Goal: Contribute content: Contribute content

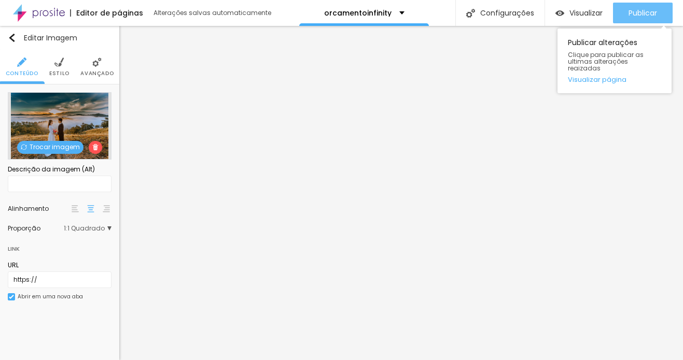
click at [644, 17] on span "Publicar" at bounding box center [642, 13] width 29 height 8
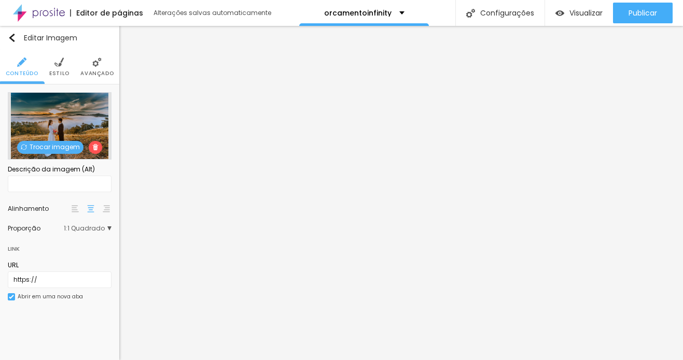
click at [59, 146] on span "Trocar imagem" at bounding box center [50, 147] width 66 height 13
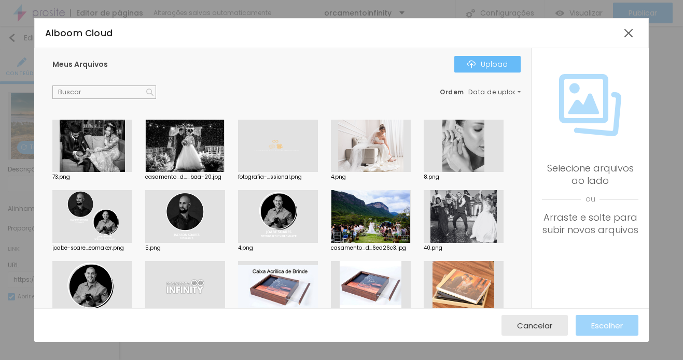
click at [501, 63] on div "Upload" at bounding box center [487, 64] width 40 height 8
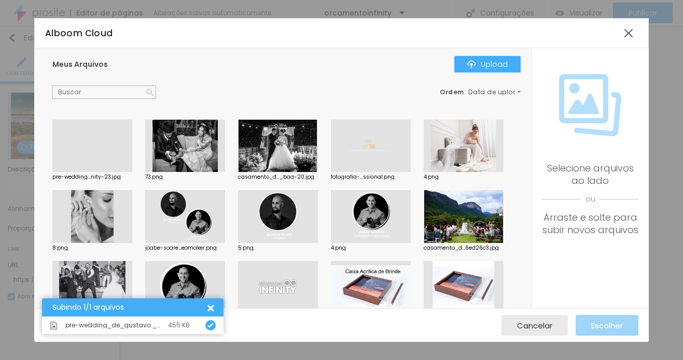
click at [91, 172] on div at bounding box center [92, 172] width 80 height 0
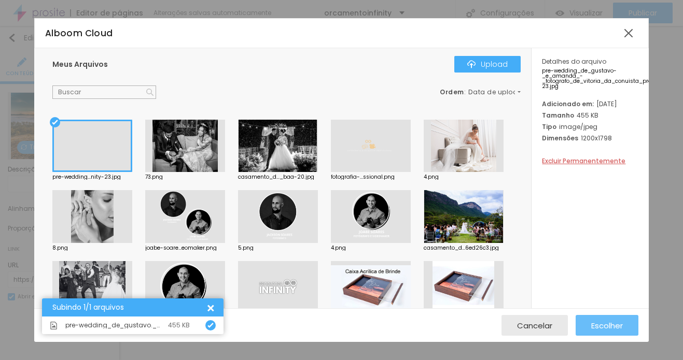
click at [611, 327] on span "Escolher" at bounding box center [607, 325] width 32 height 9
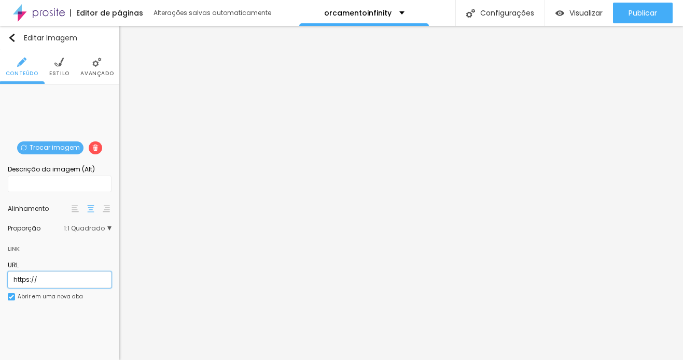
click at [44, 277] on input "https://" at bounding box center [60, 280] width 104 height 17
paste input "[DOMAIN_NAME][URL]"
type input "[URL][DOMAIN_NAME]"
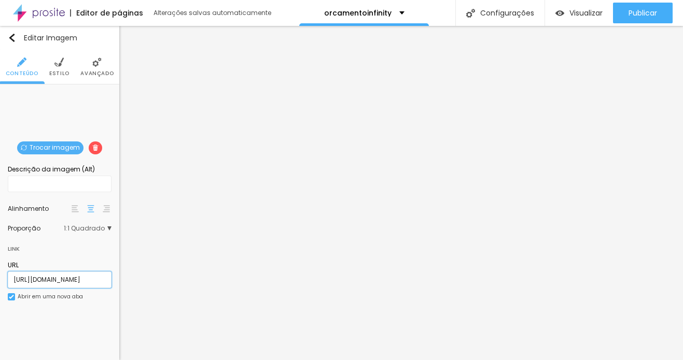
scroll to position [0, 164]
click at [44, 145] on span "Trocar imagem" at bounding box center [50, 147] width 66 height 13
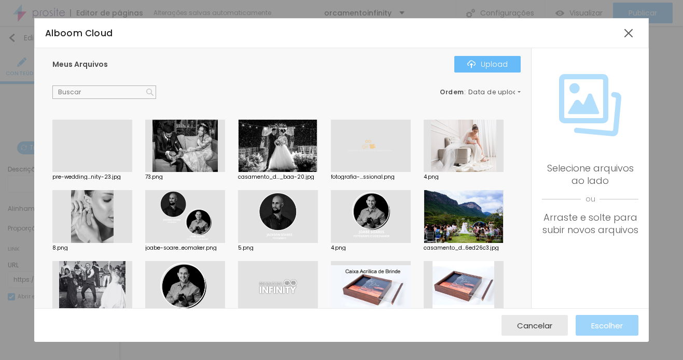
click at [478, 63] on div "Upload" at bounding box center [487, 64] width 40 height 8
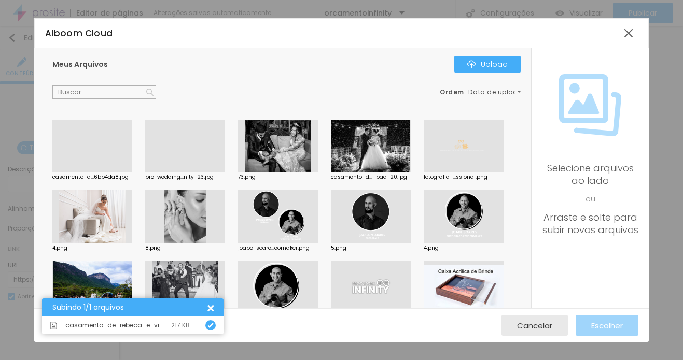
click at [92, 172] on div at bounding box center [92, 172] width 80 height 0
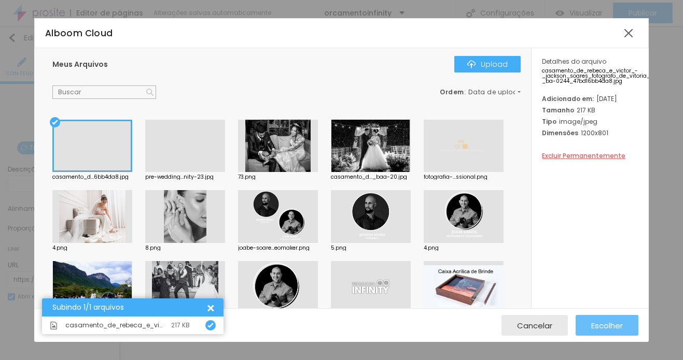
click at [607, 324] on span "Escolher" at bounding box center [607, 325] width 32 height 9
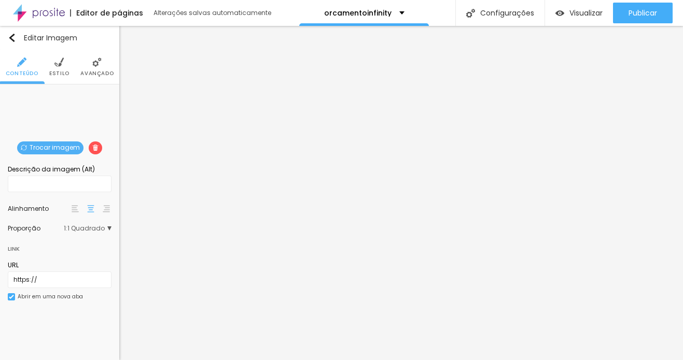
click at [45, 152] on span "Trocar imagem" at bounding box center [50, 147] width 66 height 13
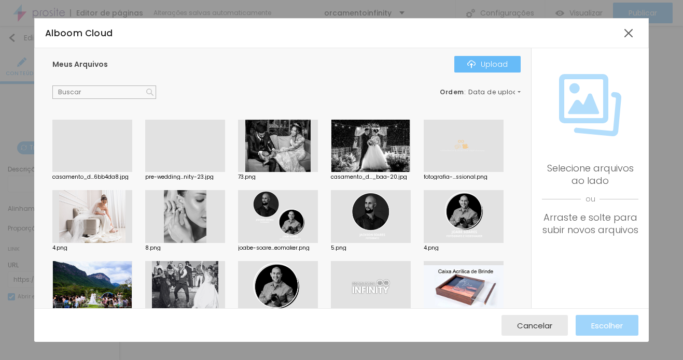
click at [482, 61] on div "Upload" at bounding box center [487, 64] width 40 height 8
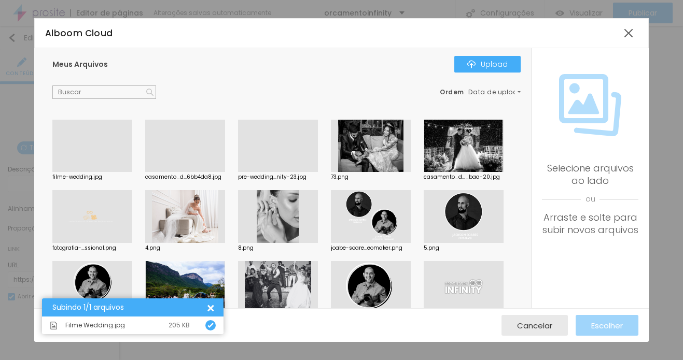
click at [83, 172] on div at bounding box center [92, 172] width 80 height 0
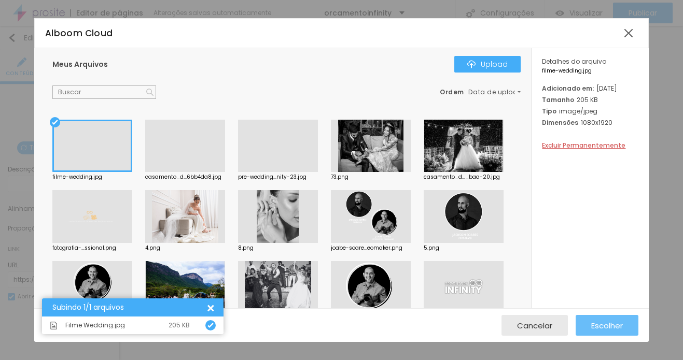
click at [626, 328] on button "Escolher" at bounding box center [606, 325] width 63 height 21
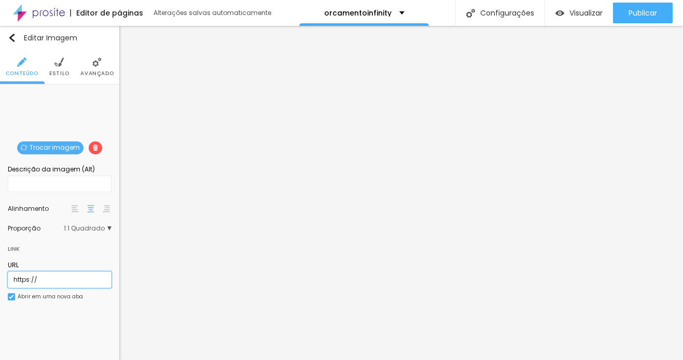
drag, startPoint x: 48, startPoint y: 278, endPoint x: -55, endPoint y: 275, distance: 103.2
click at [0, 275] on html "Editor de páginas Alterações salvas automaticamente orcamentoinfinity Configura…" at bounding box center [341, 180] width 683 height 360
paste input "[DOMAIN_NAME][URL]"
type input "[URL][DOMAIN_NAME]"
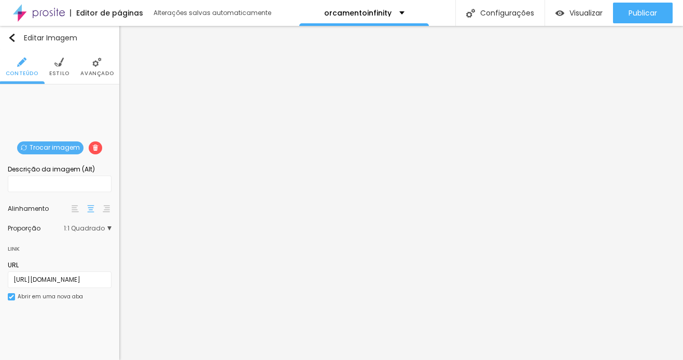
scroll to position [0, 0]
drag, startPoint x: 39, startPoint y: 277, endPoint x: -19, endPoint y: 277, distance: 58.0
click at [0, 277] on html "Editor de páginas Alterações salvas automaticamente orcamentoinfinity Configura…" at bounding box center [341, 180] width 683 height 360
paste input "[DOMAIN_NAME][URL]"
type input "[URL][DOMAIN_NAME]"
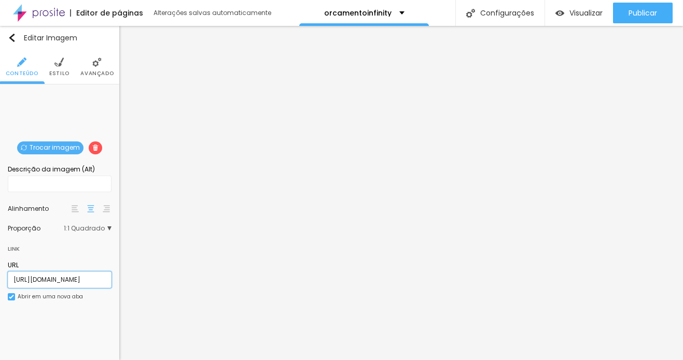
scroll to position [0, 179]
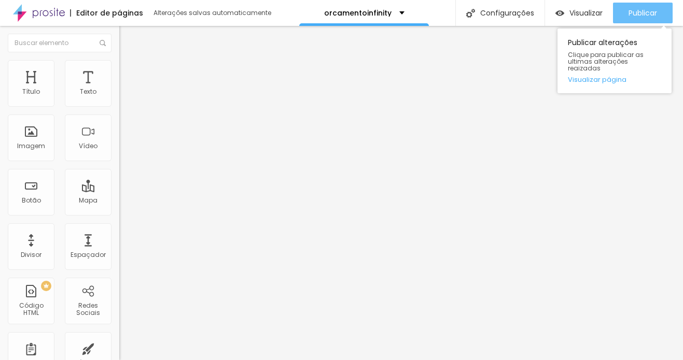
click at [633, 15] on span "Publicar" at bounding box center [642, 13] width 29 height 8
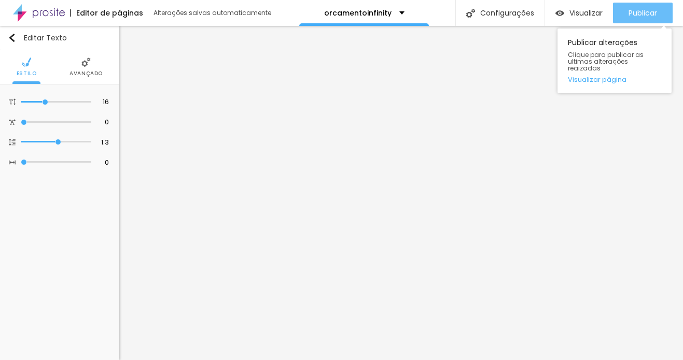
click at [638, 12] on span "Publicar" at bounding box center [642, 13] width 29 height 8
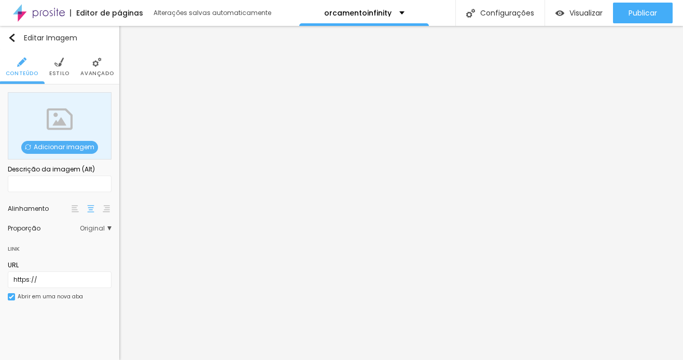
click at [53, 147] on span "Adicionar imagem" at bounding box center [59, 147] width 77 height 13
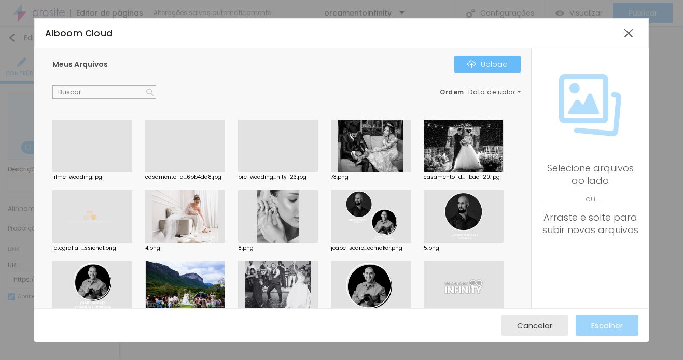
click at [482, 61] on div "Upload" at bounding box center [487, 64] width 40 height 8
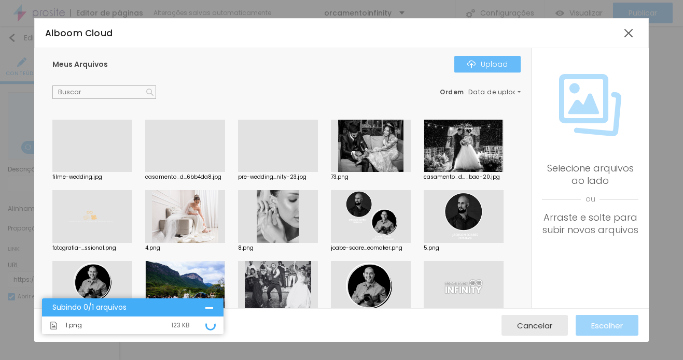
click at [496, 63] on div "Upload" at bounding box center [487, 64] width 40 height 8
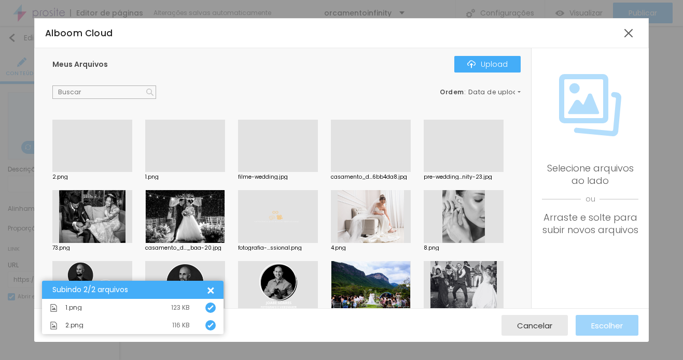
click at [196, 172] on div at bounding box center [185, 172] width 80 height 0
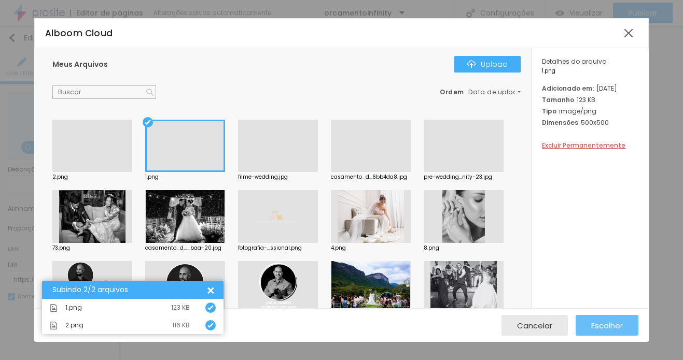
click at [617, 328] on span "Escolher" at bounding box center [607, 325] width 32 height 9
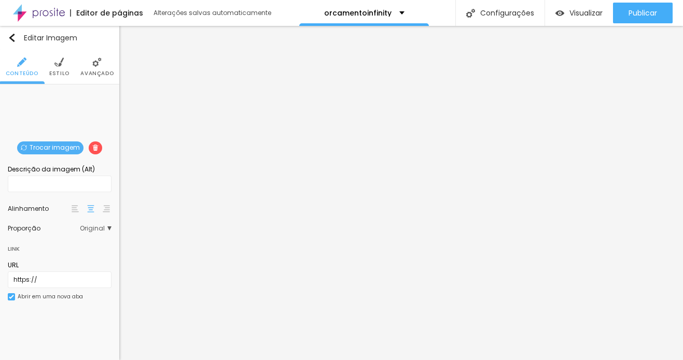
click at [62, 75] on span "Estilo" at bounding box center [59, 73] width 20 height 5
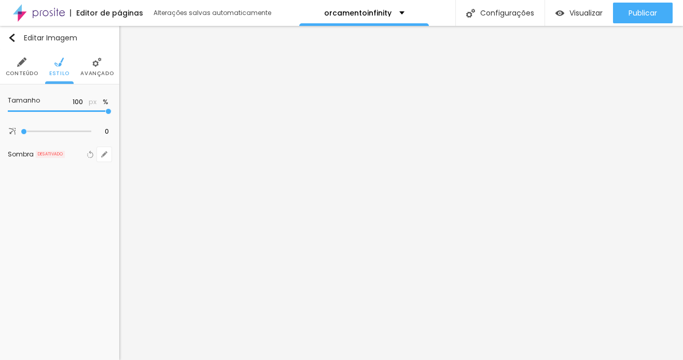
click at [62, 75] on span "Estilo" at bounding box center [59, 73] width 20 height 5
type input "95"
type input "85"
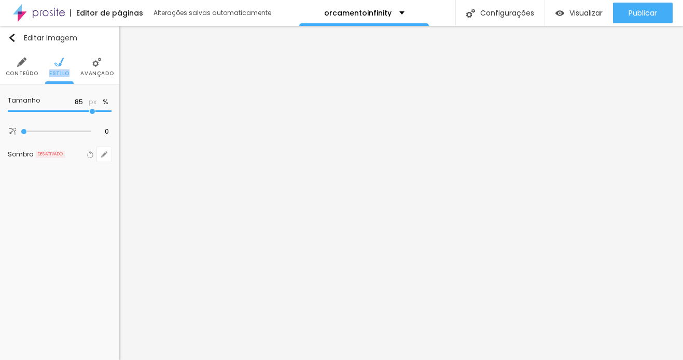
type input "65"
type input "60"
type input "55"
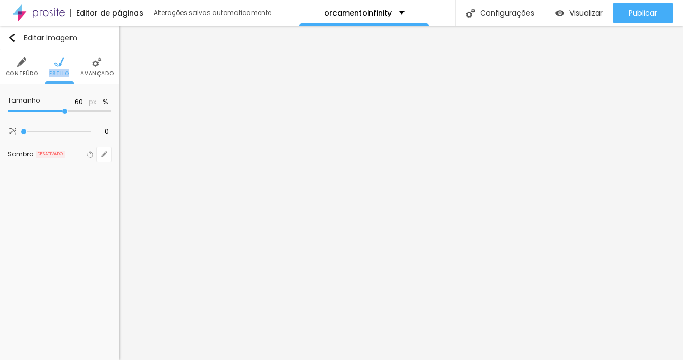
type input "55"
type input "50"
type input "45"
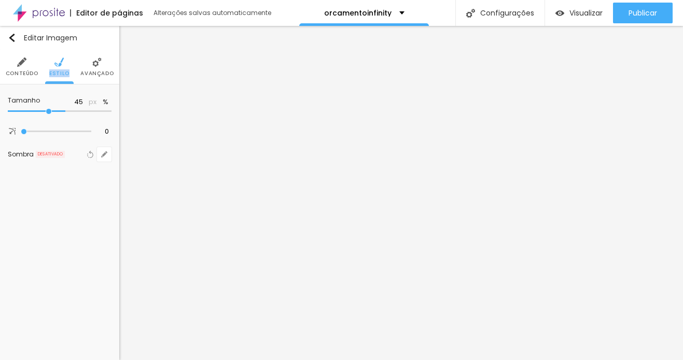
type input "40"
drag, startPoint x: 106, startPoint y: 112, endPoint x: 42, endPoint y: 105, distance: 63.6
type input "40"
click at [42, 109] on input "range" at bounding box center [60, 111] width 104 height 5
type input "45"
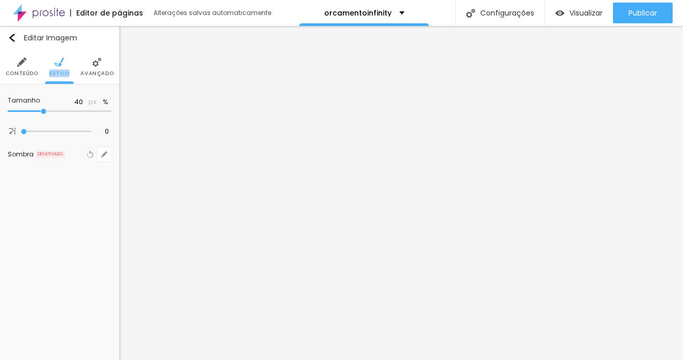
type input "45"
type input "50"
type input "55"
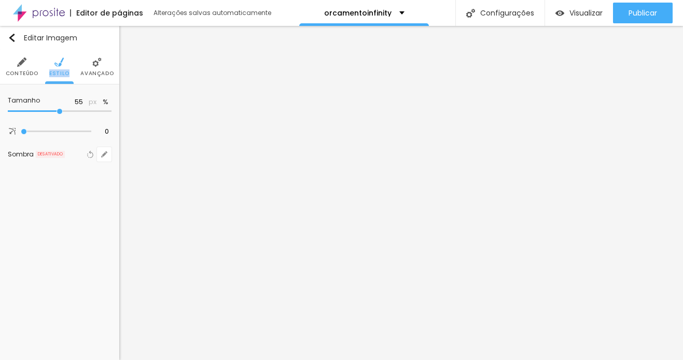
type input "60"
type input "65"
type input "70"
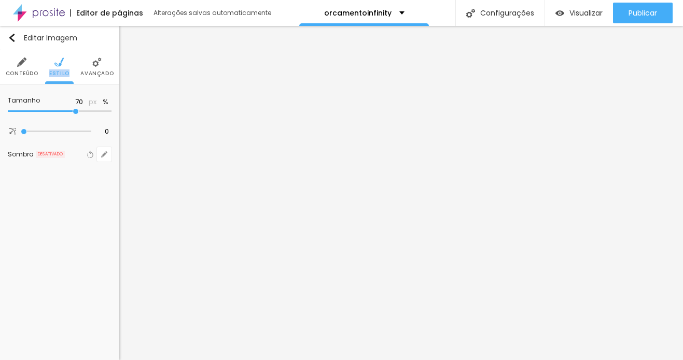
drag, startPoint x: 43, startPoint y: 109, endPoint x: 78, endPoint y: 112, distance: 34.9
type input "70"
click at [78, 112] on input "range" at bounding box center [60, 111] width 104 height 5
click at [94, 71] on span "Avançado" at bounding box center [96, 73] width 33 height 5
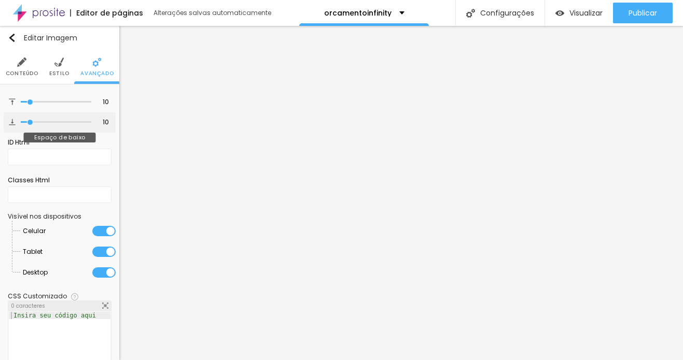
type input "3"
type input "0"
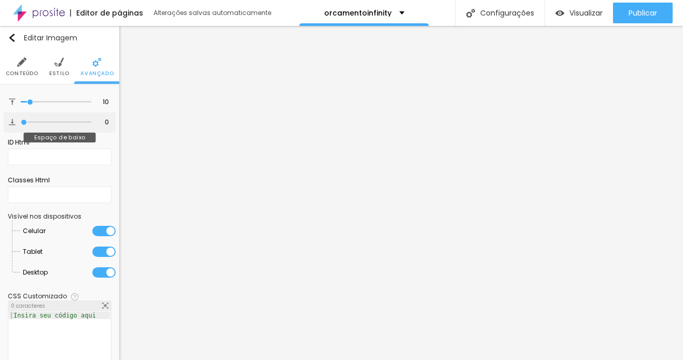
drag, startPoint x: 27, startPoint y: 123, endPoint x: -52, endPoint y: 122, distance: 79.8
click at [0, 122] on html "Editor de páginas Alterações salvas automaticamente orcamentoinfinity Configura…" at bounding box center [341, 180] width 683 height 360
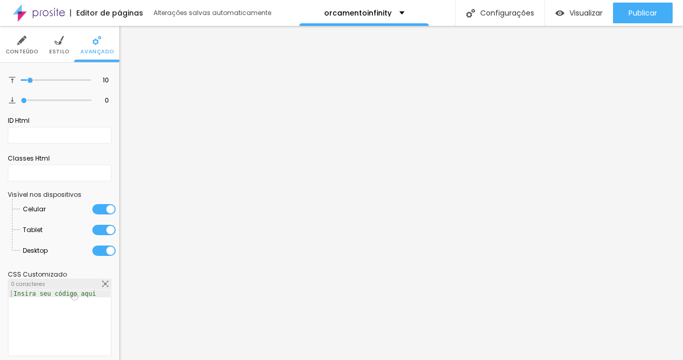
scroll to position [30, 0]
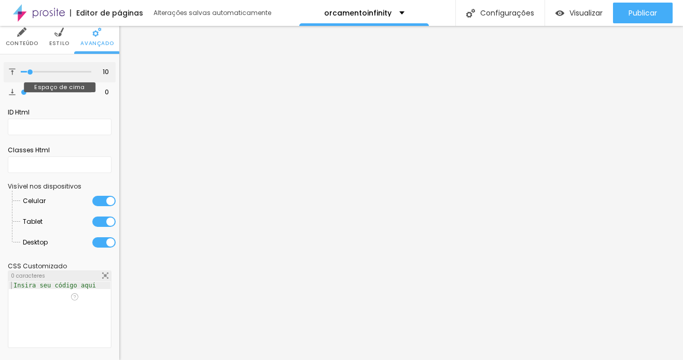
type input "5"
type input "0"
drag, startPoint x: 28, startPoint y: 69, endPoint x: 13, endPoint y: 69, distance: 14.5
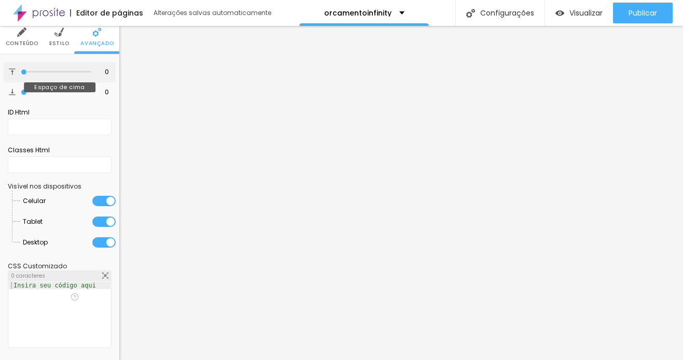
type input "0"
click at [21, 69] on input "range" at bounding box center [56, 71] width 70 height 5
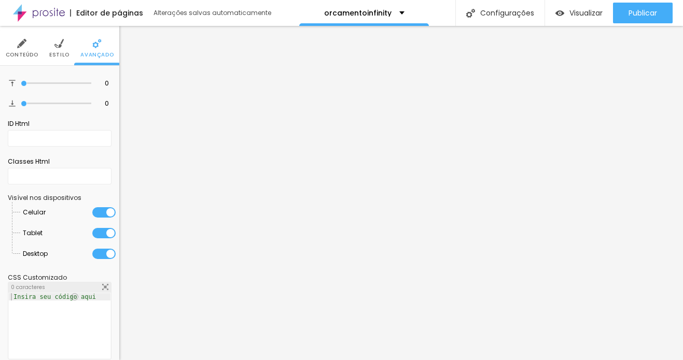
scroll to position [0, 0]
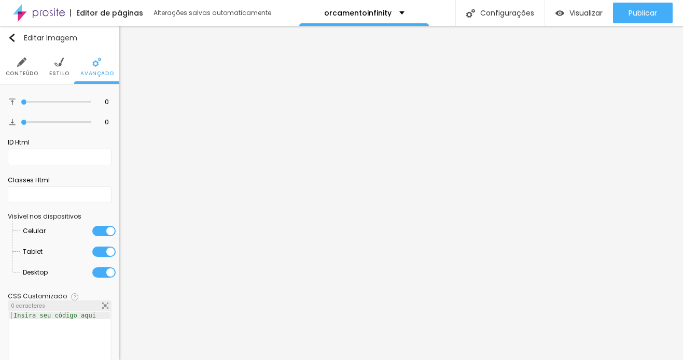
click at [25, 65] on li "Conteúdo" at bounding box center [22, 67] width 33 height 34
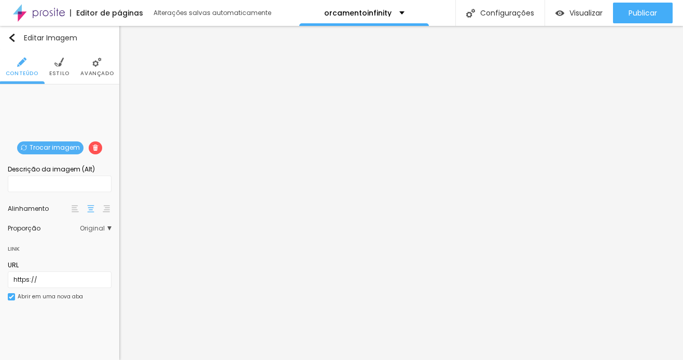
click at [90, 228] on span "Original" at bounding box center [96, 228] width 32 height 6
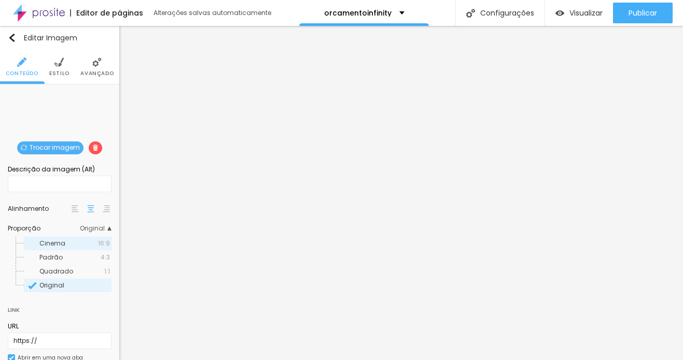
click at [67, 246] on div "Cinema 16:9" at bounding box center [68, 243] width 88 height 13
click at [57, 255] on span "Padrão" at bounding box center [50, 257] width 23 height 9
click at [51, 147] on span "Trocar imagem" at bounding box center [50, 147] width 66 height 13
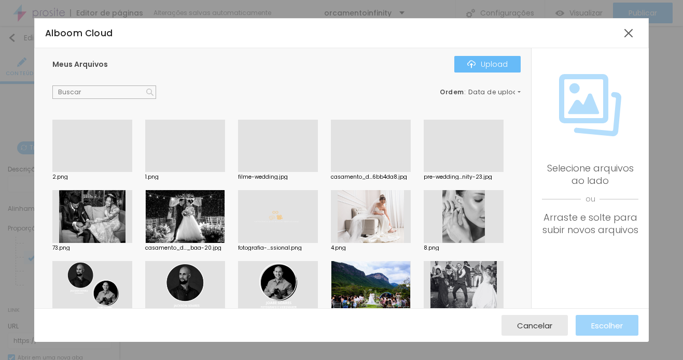
click at [493, 67] on div "Upload" at bounding box center [487, 64] width 40 height 8
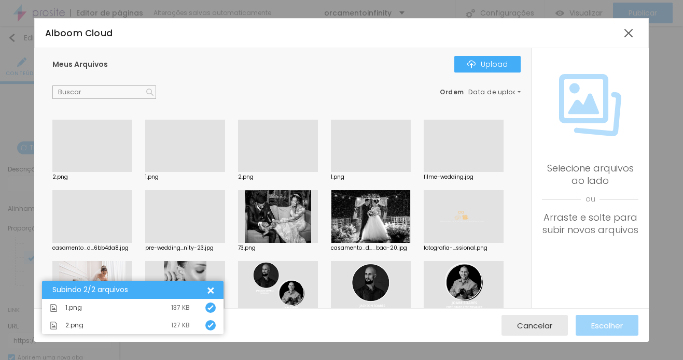
click at [173, 172] on div at bounding box center [185, 172] width 80 height 0
click at [173, 137] on div at bounding box center [185, 146] width 80 height 53
click at [173, 172] on div at bounding box center [185, 172] width 80 height 0
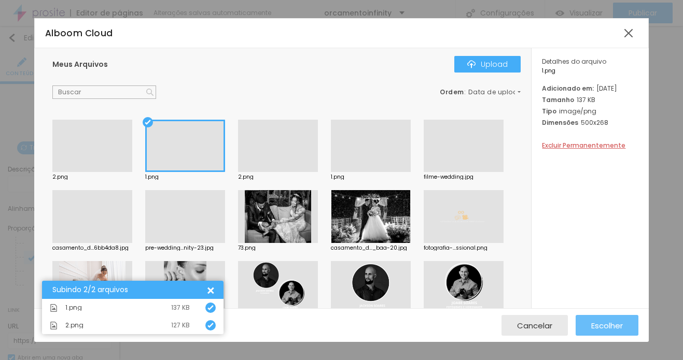
click at [605, 321] on span "Escolher" at bounding box center [607, 325] width 32 height 9
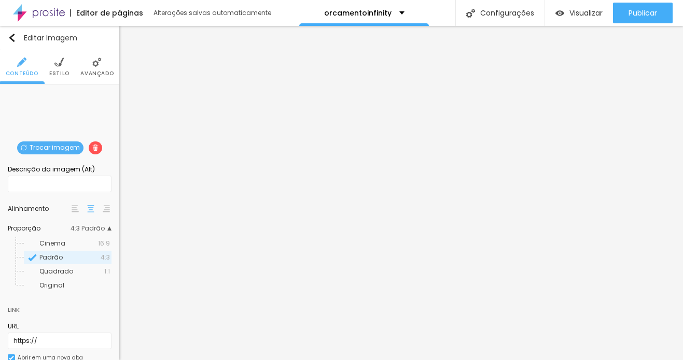
click at [23, 61] on img at bounding box center [21, 62] width 9 height 9
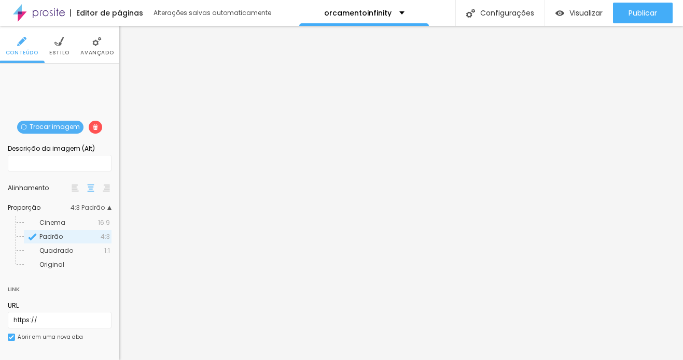
click at [60, 52] on span "Estilo" at bounding box center [59, 52] width 20 height 5
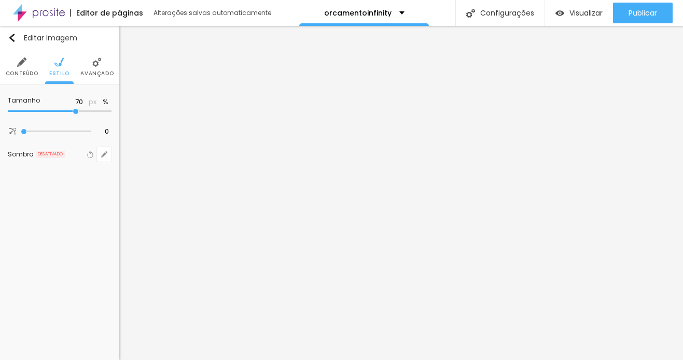
type input "65"
type input "60"
type input "55"
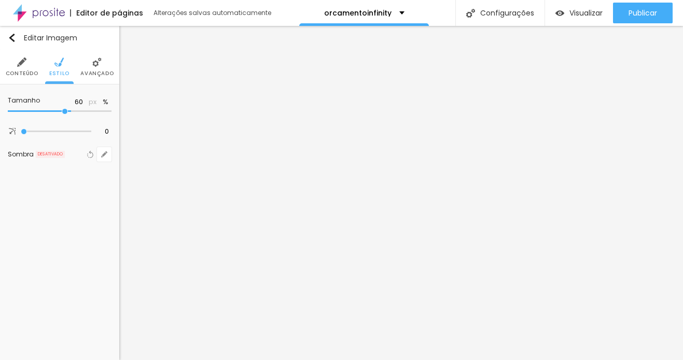
type input "55"
type input "50"
type input "45"
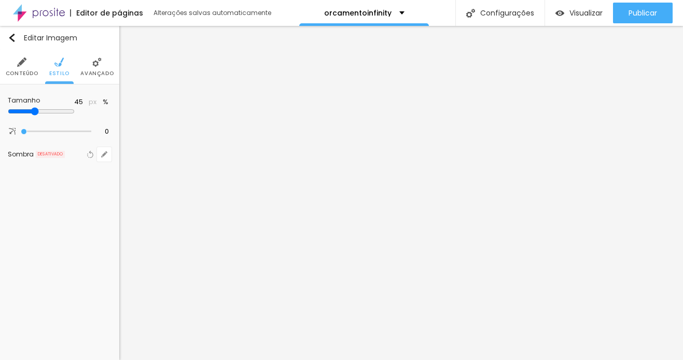
type input "40"
type input "35"
type input "40"
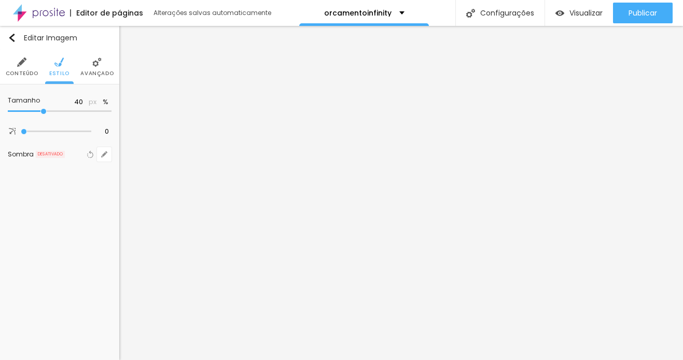
drag, startPoint x: 76, startPoint y: 113, endPoint x: 41, endPoint y: 111, distance: 35.3
type input "40"
click at [41, 111] on input "range" at bounding box center [60, 111] width 104 height 5
click at [92, 71] on span "Avançado" at bounding box center [96, 73] width 33 height 5
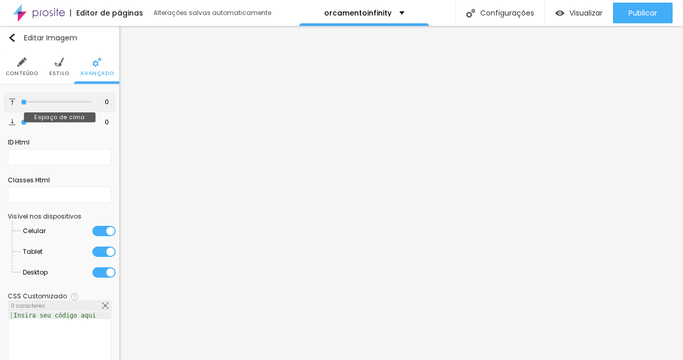
type input "9"
type input "30"
type input "34"
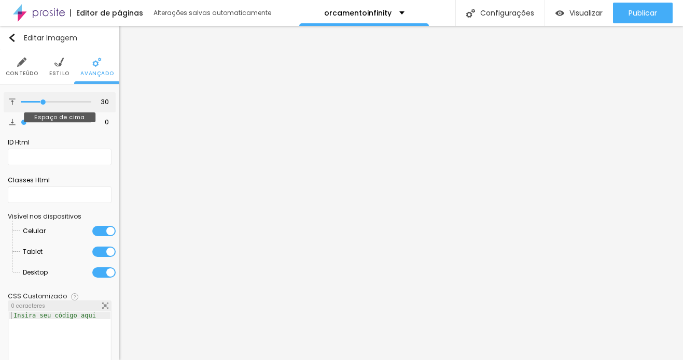
type input "34"
type input "35"
type input "34"
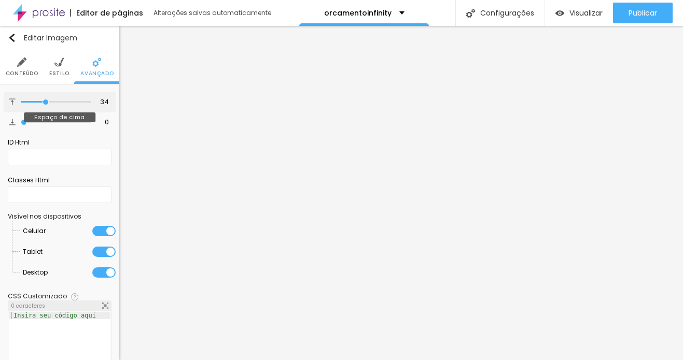
type input "33"
type input "32"
type input "7"
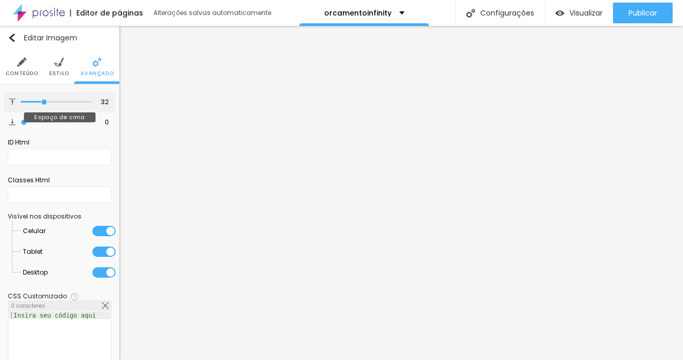
type input "7"
type input "2"
click at [25, 104] on input "range" at bounding box center [56, 102] width 70 height 5
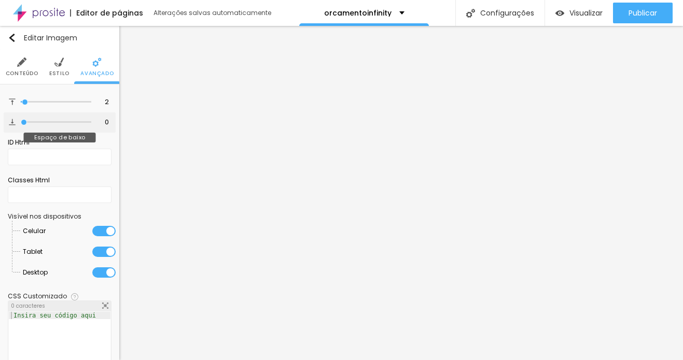
type input "45"
type input "46"
type input "39"
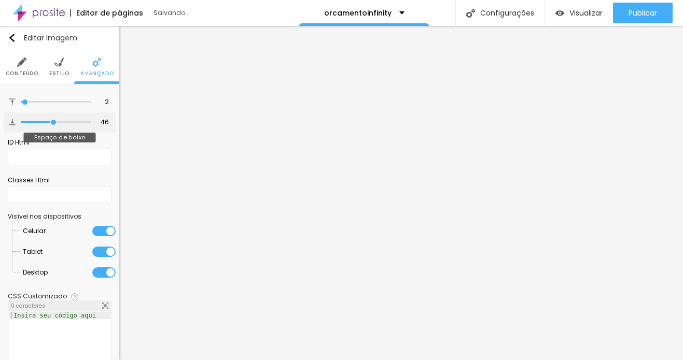
type input "39"
type input "0"
drag, startPoint x: 23, startPoint y: 121, endPoint x: 9, endPoint y: 122, distance: 14.0
click at [21, 122] on input "range" at bounding box center [56, 122] width 70 height 5
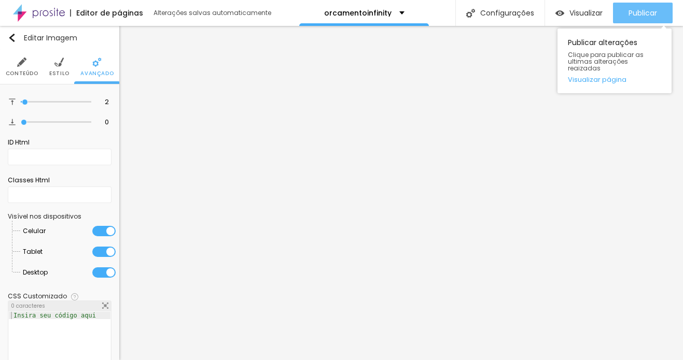
click at [626, 15] on button "Publicar" at bounding box center [643, 13] width 60 height 21
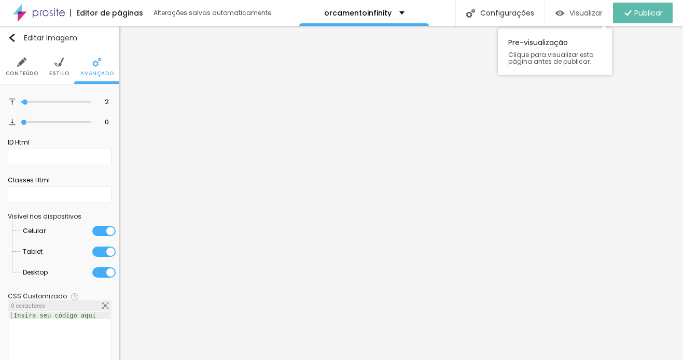
click at [581, 13] on span "Visualizar" at bounding box center [585, 13] width 33 height 8
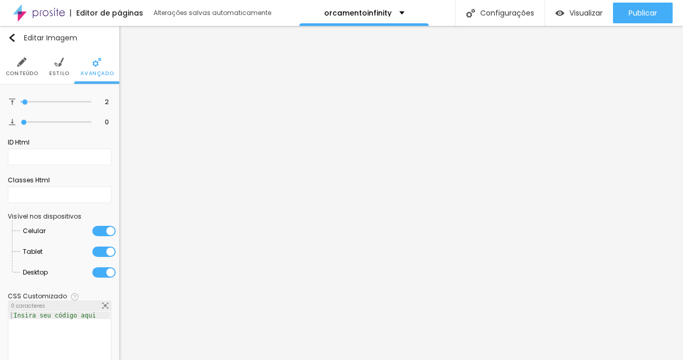
click at [22, 74] on span "Conteúdo" at bounding box center [22, 73] width 33 height 5
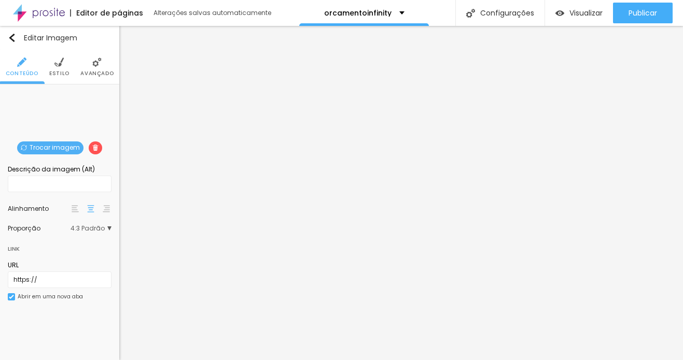
click at [61, 148] on span "Trocar imagem" at bounding box center [50, 147] width 66 height 13
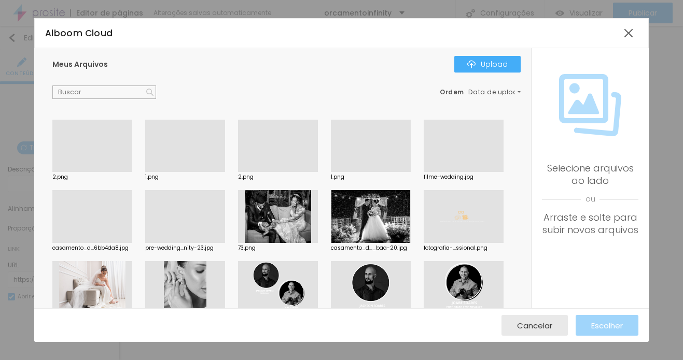
click at [198, 172] on div at bounding box center [185, 172] width 80 height 0
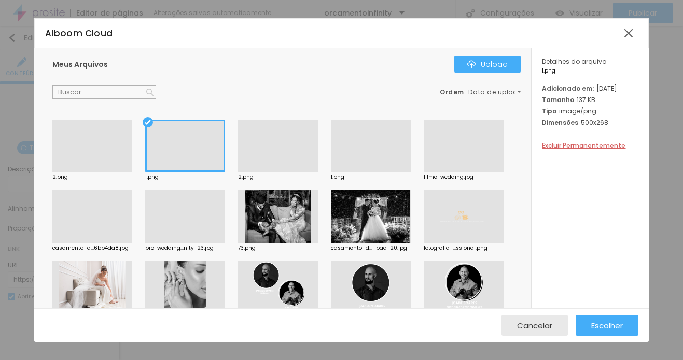
click at [273, 172] on div at bounding box center [278, 172] width 80 height 0
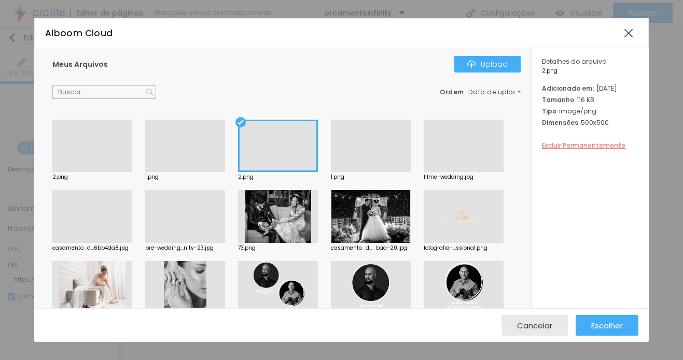
click at [598, 150] on span "Excluir Permanentemente" at bounding box center [583, 145] width 83 height 9
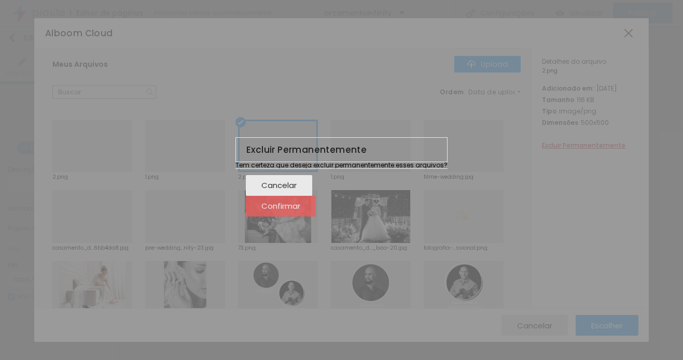
click at [300, 210] on span "Confirmar" at bounding box center [280, 206] width 39 height 9
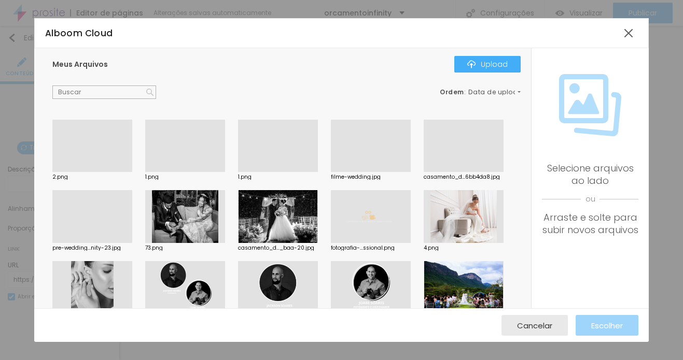
click at [273, 172] on div at bounding box center [278, 172] width 80 height 0
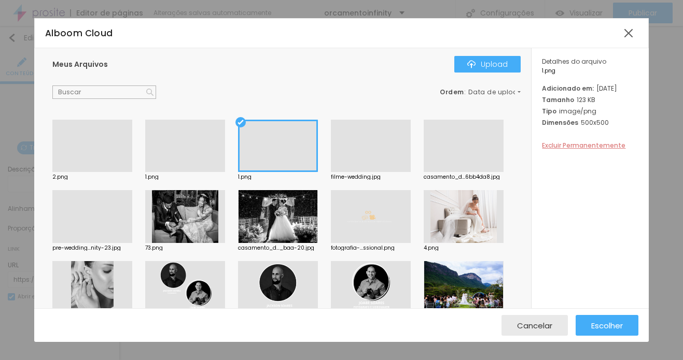
click at [584, 150] on span "Excluir Permanentemente" at bounding box center [583, 145] width 83 height 9
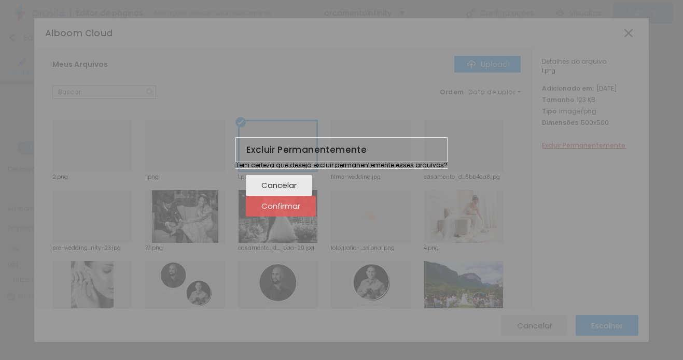
click at [316, 214] on button "Confirmar" at bounding box center [281, 206] width 70 height 21
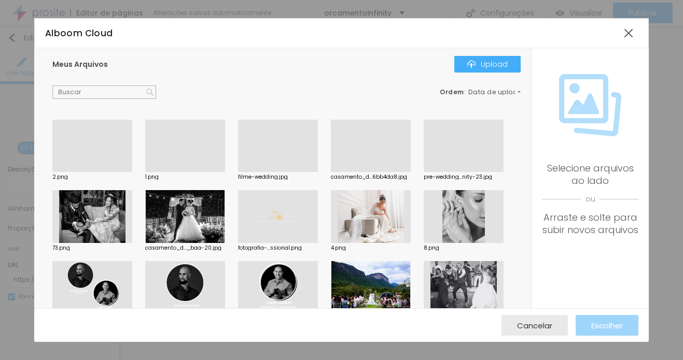
click at [184, 172] on div at bounding box center [185, 172] width 80 height 0
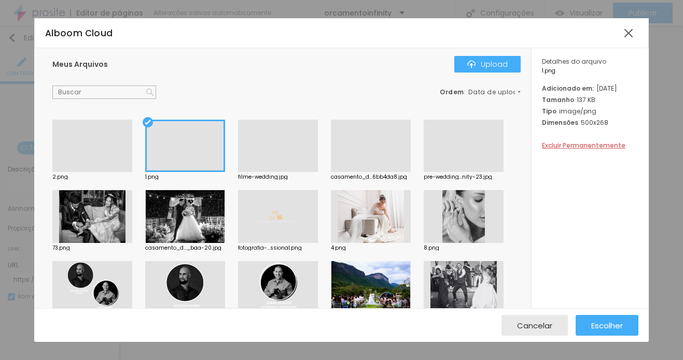
click at [184, 144] on div at bounding box center [185, 146] width 80 height 53
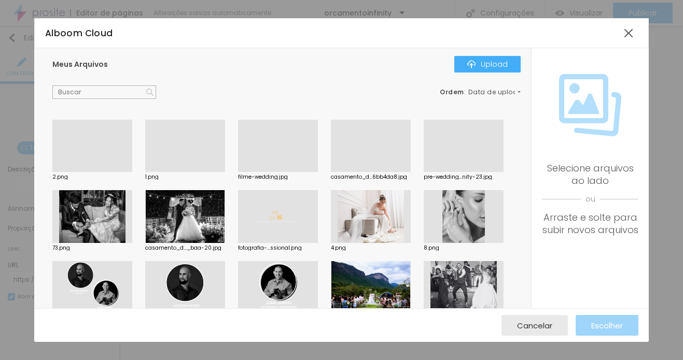
click at [184, 172] on div at bounding box center [185, 172] width 80 height 0
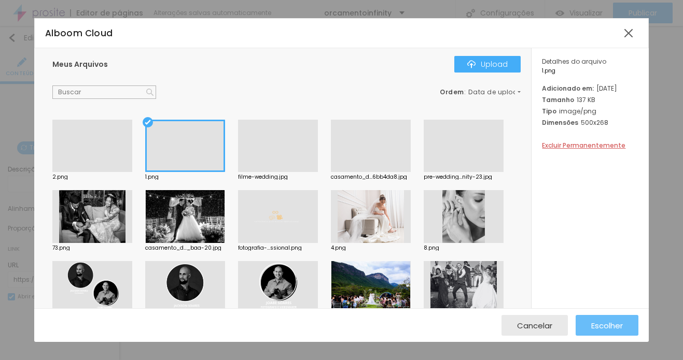
click at [609, 325] on span "Escolher" at bounding box center [607, 325] width 32 height 9
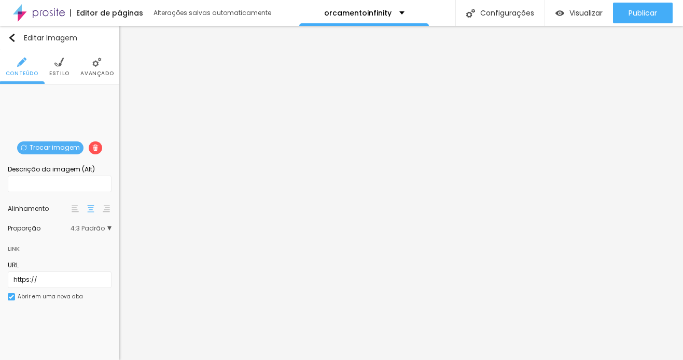
click at [56, 152] on span "Trocar imagem" at bounding box center [50, 147] width 66 height 13
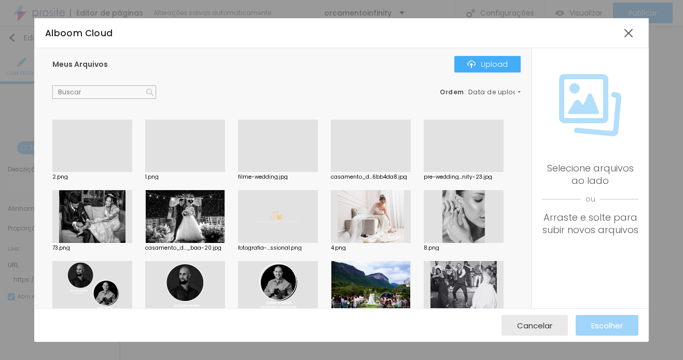
click at [75, 172] on div at bounding box center [92, 172] width 80 height 0
click at [75, 147] on div at bounding box center [92, 146] width 80 height 53
click at [75, 172] on div at bounding box center [92, 172] width 80 height 0
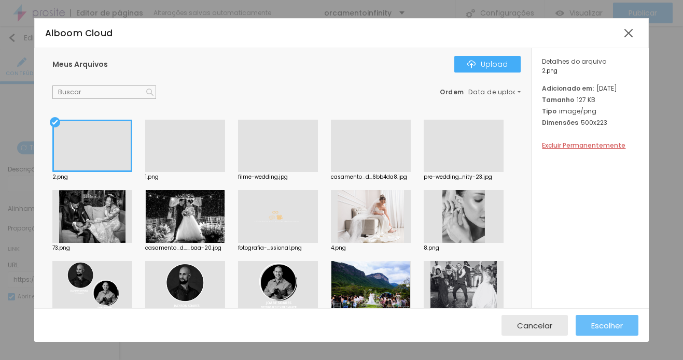
click at [610, 324] on span "Escolher" at bounding box center [607, 325] width 32 height 9
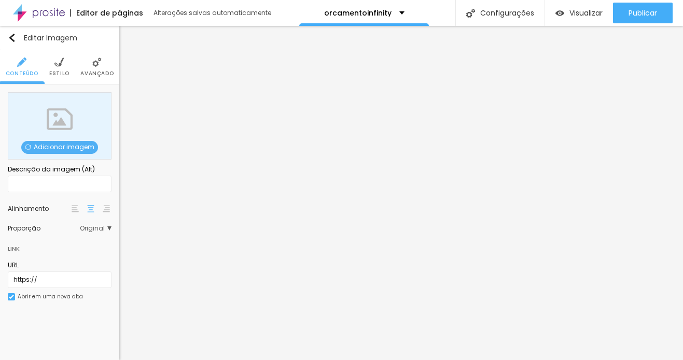
click at [55, 148] on span "Adicionar imagem" at bounding box center [59, 147] width 77 height 13
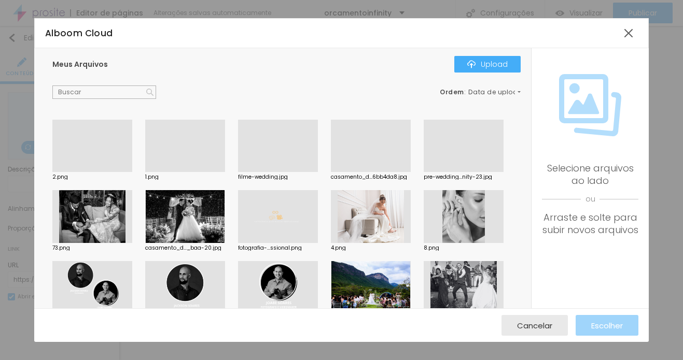
click at [175, 172] on div at bounding box center [185, 172] width 80 height 0
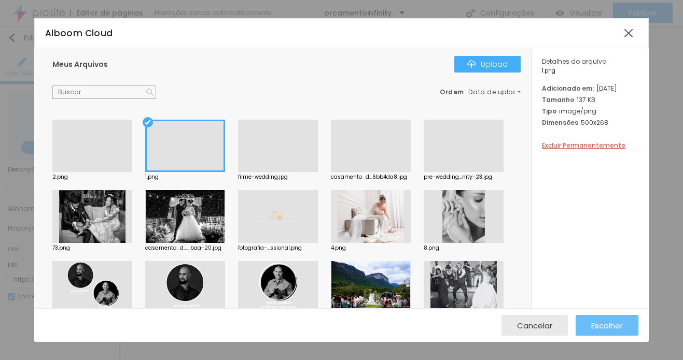
click at [599, 324] on span "Escolher" at bounding box center [607, 325] width 32 height 9
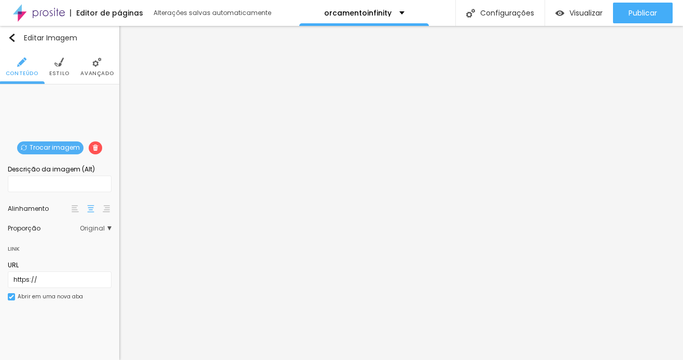
click at [58, 67] on li "Estilo" at bounding box center [59, 67] width 20 height 34
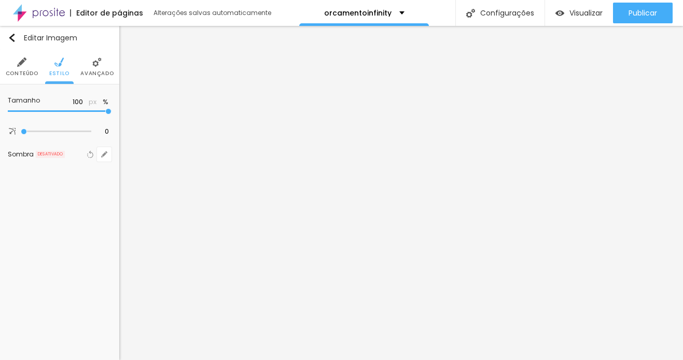
type input "95"
type input "90"
type input "85"
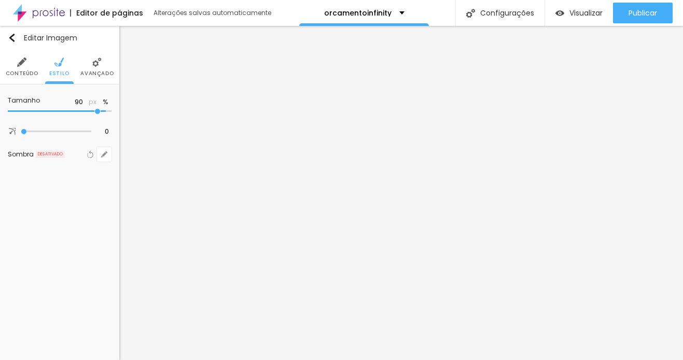
type input "85"
type input "80"
type input "75"
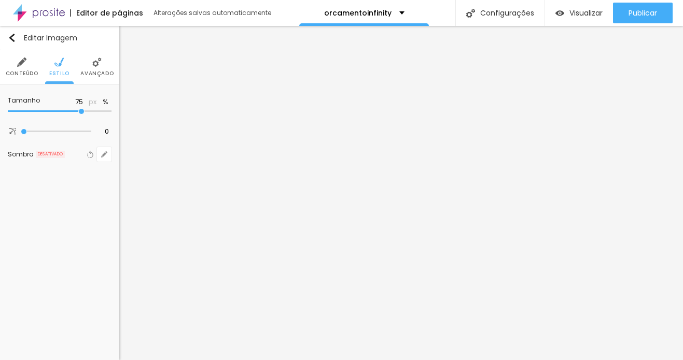
type input "70"
type input "65"
type input "70"
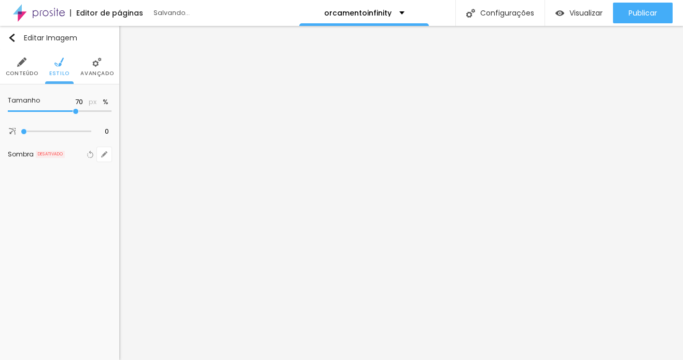
drag, startPoint x: 102, startPoint y: 109, endPoint x: 74, endPoint y: 108, distance: 28.0
type input "70"
click at [74, 109] on input "range" at bounding box center [60, 111] width 104 height 5
click at [10, 36] on img "button" at bounding box center [12, 38] width 8 height 8
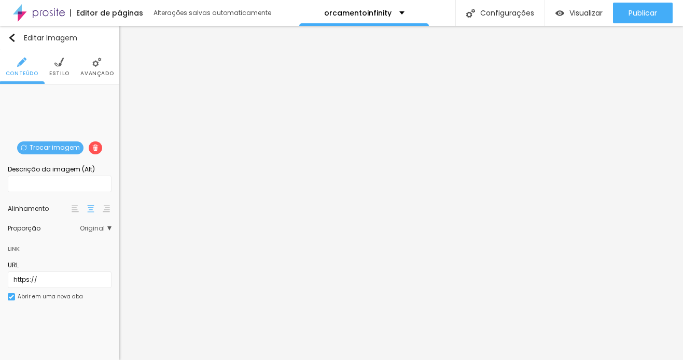
click at [43, 145] on span "Trocar imagem" at bounding box center [50, 147] width 66 height 13
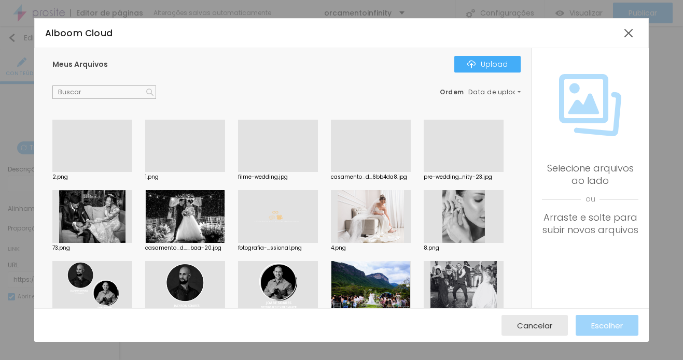
click at [75, 172] on div at bounding box center [92, 172] width 80 height 0
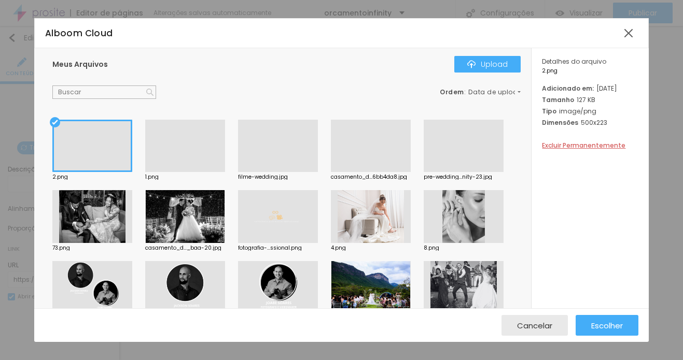
click at [75, 145] on div at bounding box center [92, 146] width 80 height 53
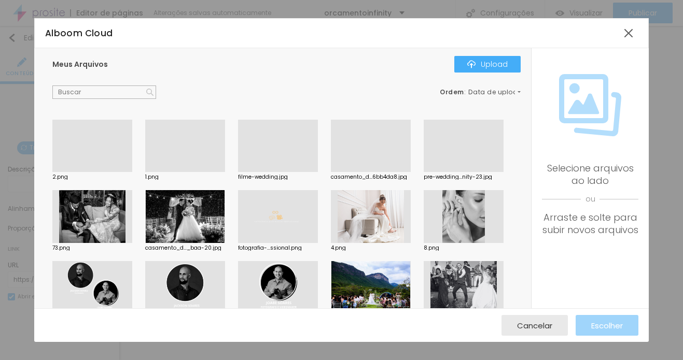
click at [75, 172] on div at bounding box center [92, 172] width 80 height 0
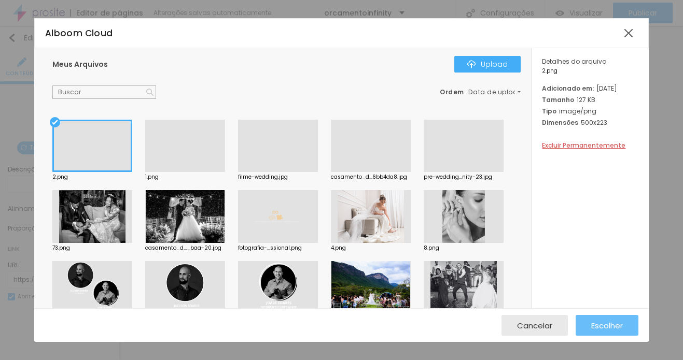
click at [594, 328] on span "Escolher" at bounding box center [607, 325] width 32 height 9
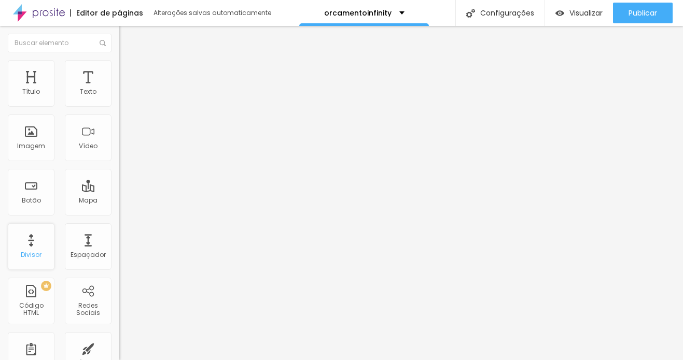
click at [36, 247] on div "Divisor" at bounding box center [31, 246] width 47 height 47
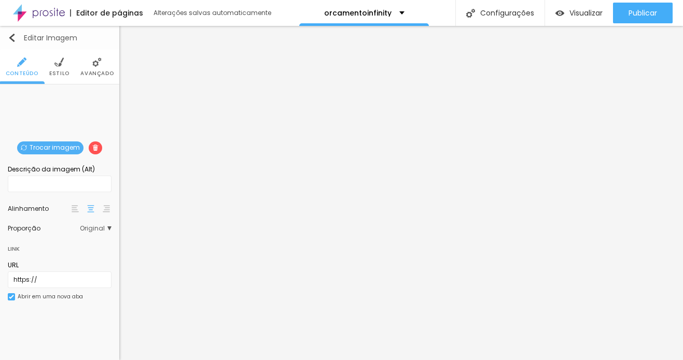
click at [15, 39] on img "button" at bounding box center [12, 38] width 8 height 8
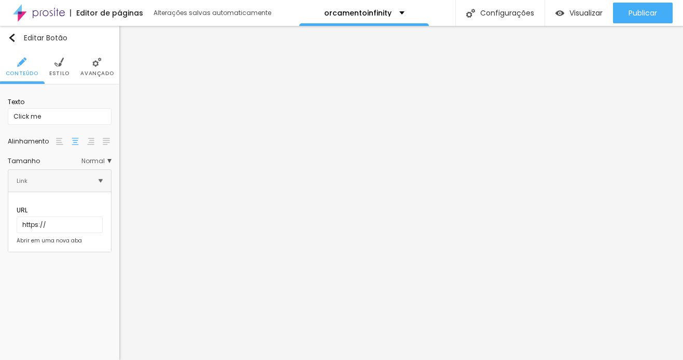
click at [56, 72] on span "Estilo" at bounding box center [59, 73] width 20 height 5
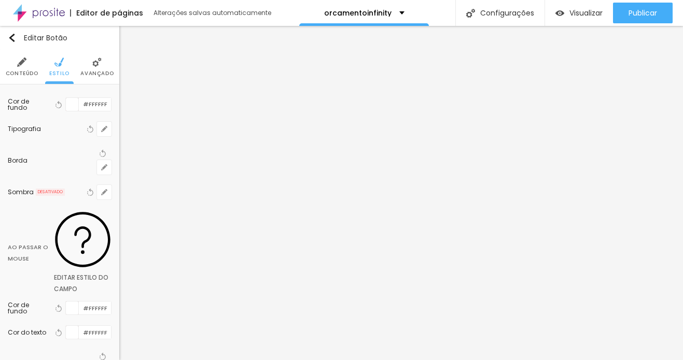
click at [105, 63] on li "Avançado" at bounding box center [96, 67] width 33 height 34
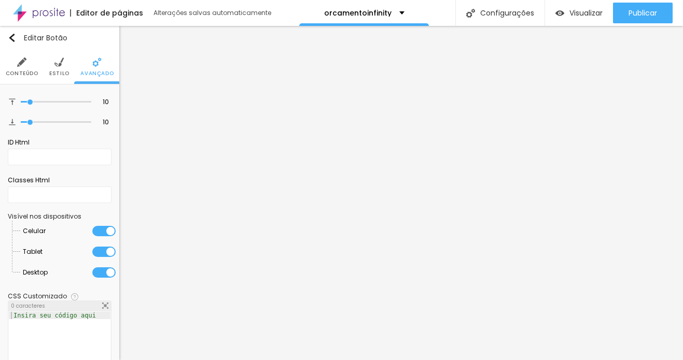
click at [21, 68] on li "Conteúdo" at bounding box center [22, 67] width 33 height 34
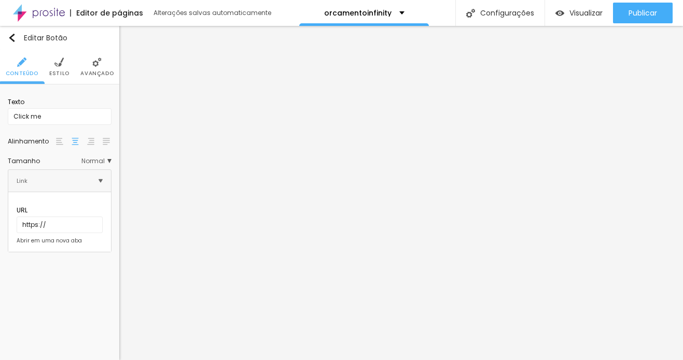
click at [58, 71] on span "Estilo" at bounding box center [59, 73] width 20 height 5
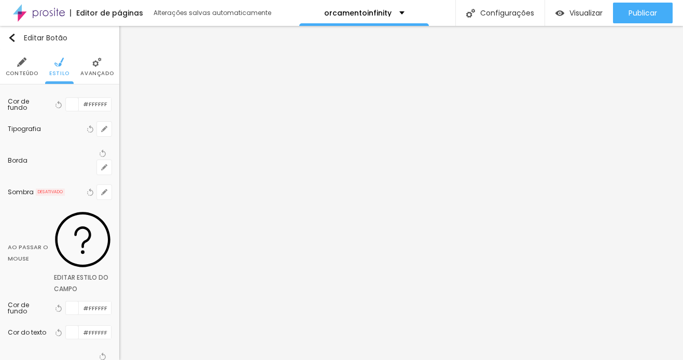
click at [90, 65] on li "Avançado" at bounding box center [96, 67] width 33 height 34
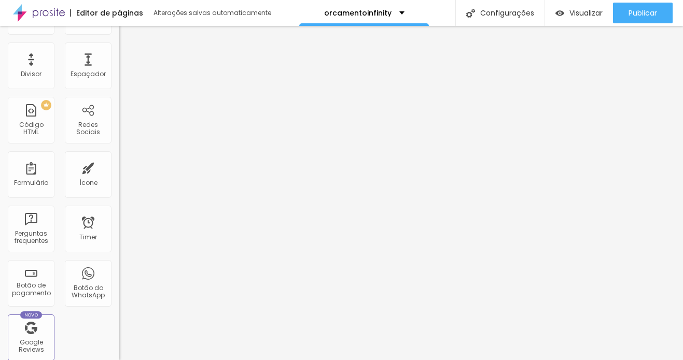
scroll to position [162, 0]
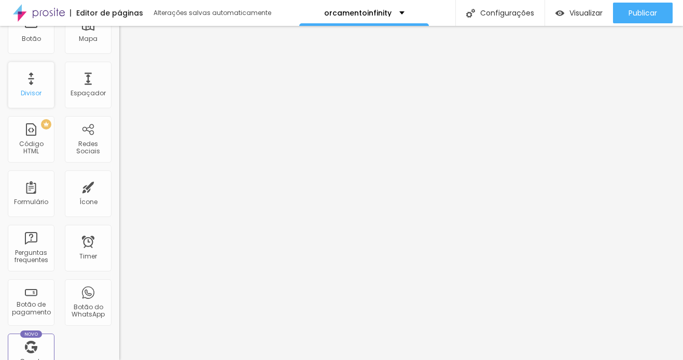
click at [31, 88] on div "Divisor" at bounding box center [31, 85] width 47 height 47
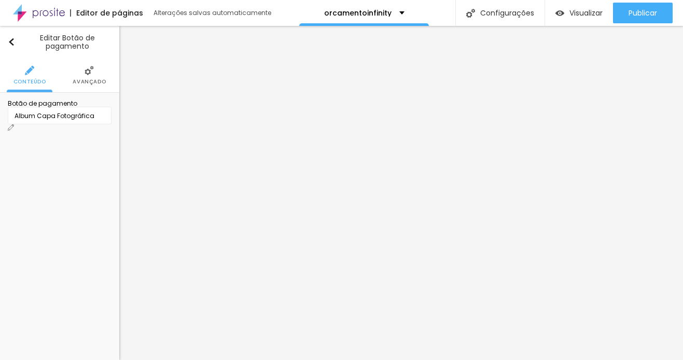
scroll to position [0, 0]
click at [12, 40] on img "button" at bounding box center [11, 42] width 7 height 8
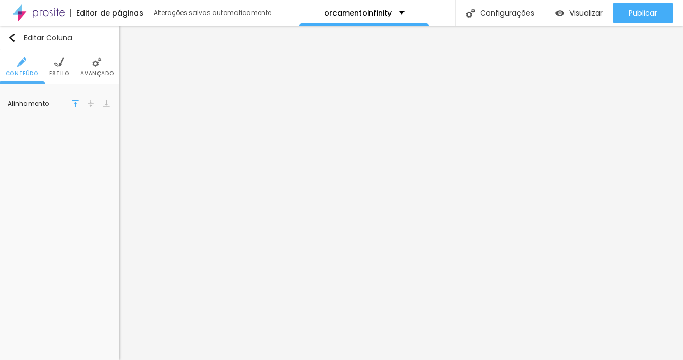
click at [88, 102] on img at bounding box center [90, 103] width 7 height 7
click at [52, 60] on li "Estilo" at bounding box center [59, 67] width 20 height 34
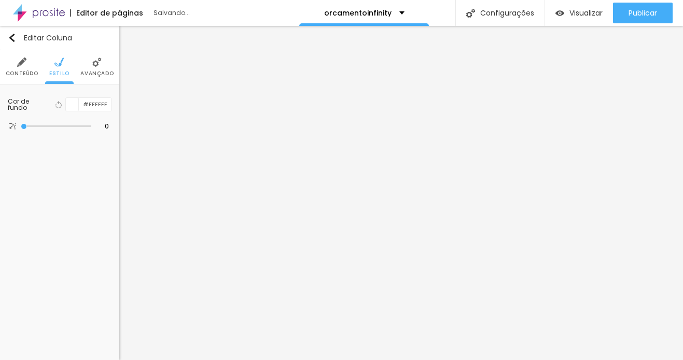
click at [94, 66] on img at bounding box center [96, 62] width 9 height 9
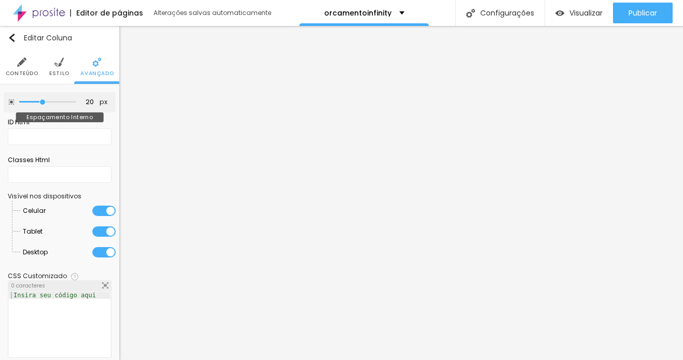
type input "25"
type input "30"
type input "35"
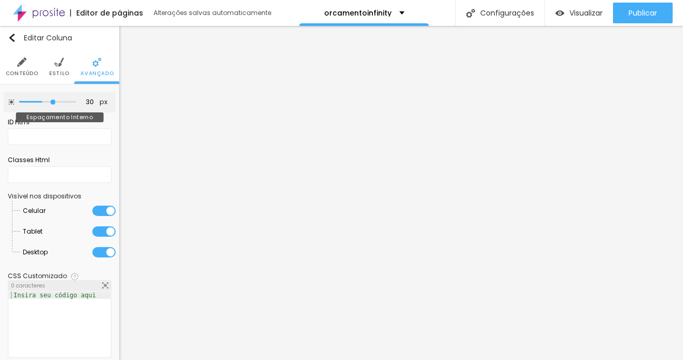
type input "35"
type input "40"
type input "45"
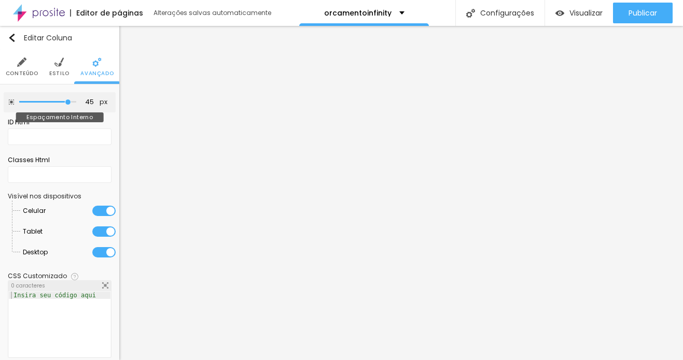
type input "50"
type input "45"
type input "20"
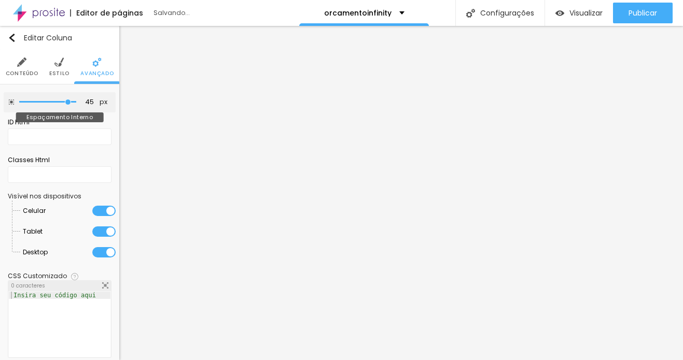
type input "20"
type input "0"
drag, startPoint x: 38, startPoint y: 102, endPoint x: -32, endPoint y: 115, distance: 70.7
type input "0"
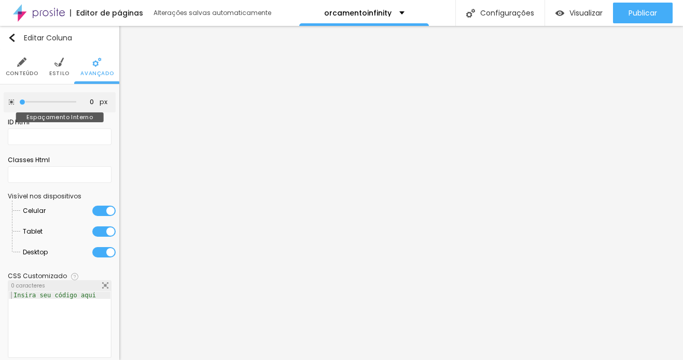
click at [19, 105] on input "range" at bounding box center [47, 102] width 57 height 5
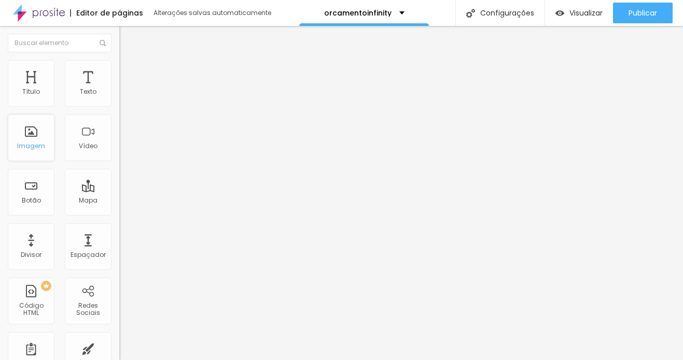
click at [36, 138] on div "Imagem" at bounding box center [31, 138] width 47 height 47
click at [48, 44] on input "text" at bounding box center [60, 43] width 104 height 19
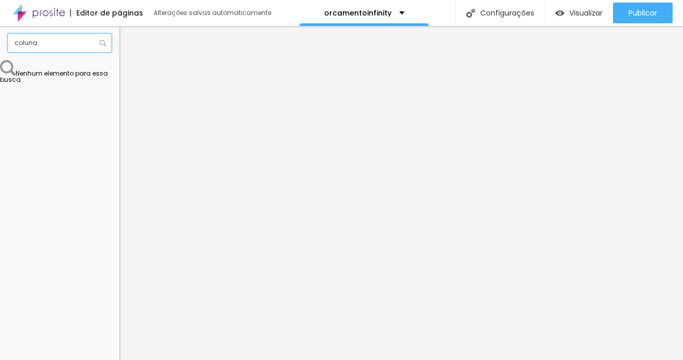
click at [95, 49] on input "coluna" at bounding box center [60, 43] width 104 height 19
type input "coluna"
click at [106, 46] on span at bounding box center [104, 43] width 8 height 19
click at [68, 39] on input "coluna" at bounding box center [60, 43] width 104 height 19
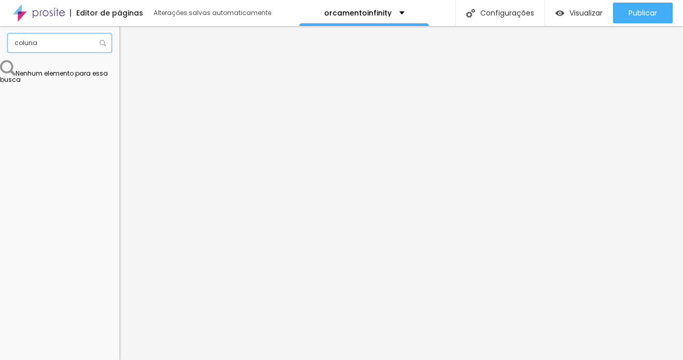
click at [68, 39] on input "coluna" at bounding box center [60, 43] width 104 height 19
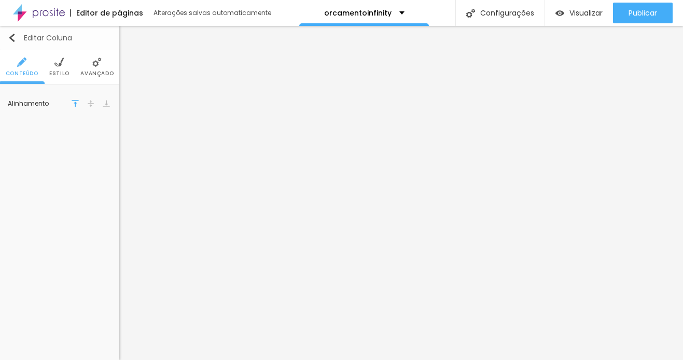
click at [14, 36] on img "button" at bounding box center [12, 38] width 8 height 8
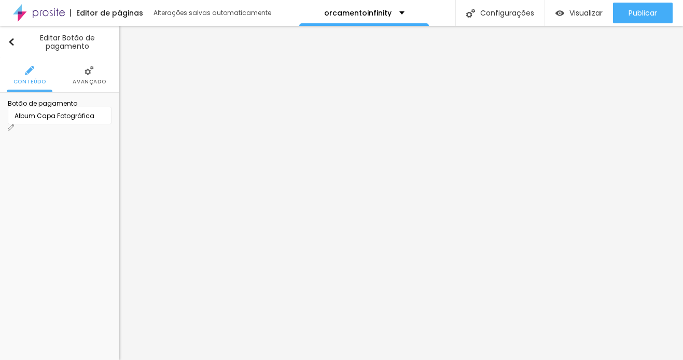
click at [97, 75] on li "Avançado" at bounding box center [89, 75] width 33 height 34
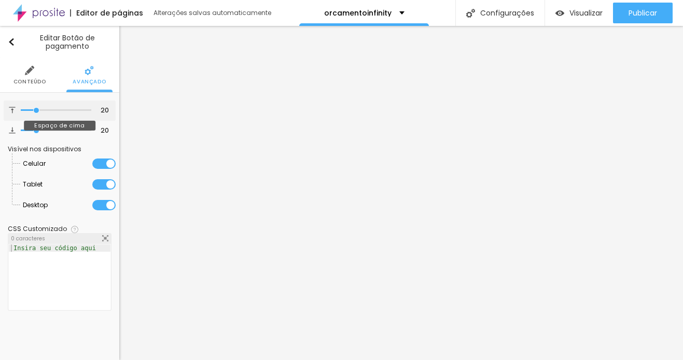
type input "13"
type input "0"
drag, startPoint x: 35, startPoint y: 110, endPoint x: 1, endPoint y: 109, distance: 33.7
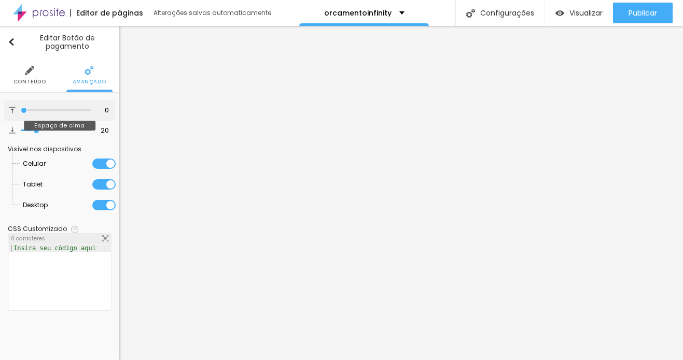
type input "0"
click at [21, 109] on input "range" at bounding box center [56, 110] width 70 height 5
type input "15"
type input "0"
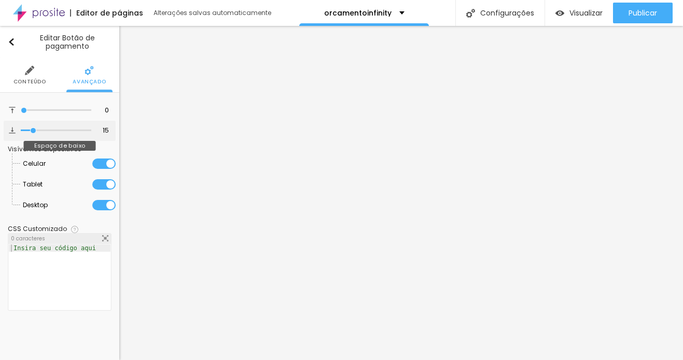
type input "0"
drag, startPoint x: 34, startPoint y: 127, endPoint x: -11, endPoint y: 126, distance: 45.1
type input "0"
click at [21, 128] on input "range" at bounding box center [56, 130] width 70 height 5
click at [30, 74] on img at bounding box center [29, 70] width 9 height 9
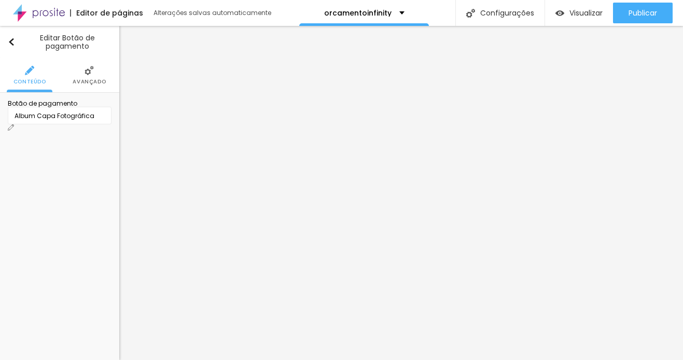
click at [100, 123] on div "Album Capa Fotográfica" at bounding box center [60, 116] width 104 height 18
click at [70, 121] on div "Album Capa Fotográfica" at bounding box center [60, 115] width 90 height 9
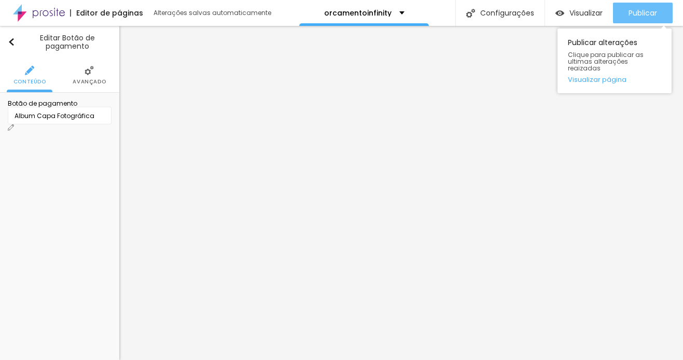
click at [637, 12] on span "Publicar" at bounding box center [642, 13] width 29 height 8
click at [626, 11] on button "Publicar" at bounding box center [643, 13] width 60 height 21
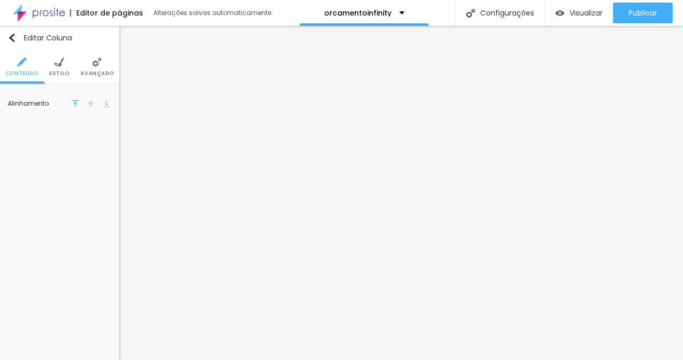
click at [59, 69] on li "Estilo" at bounding box center [59, 67] width 20 height 34
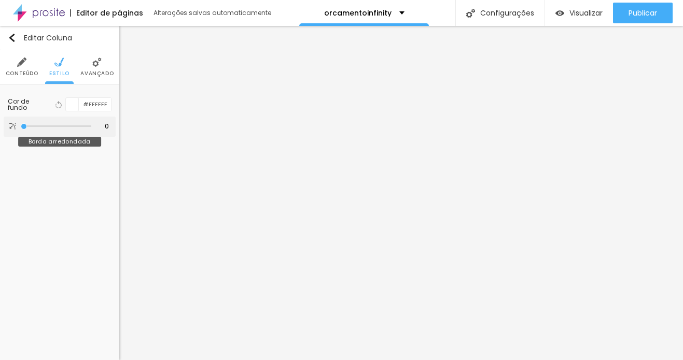
type input "96"
type input "189"
type input "192"
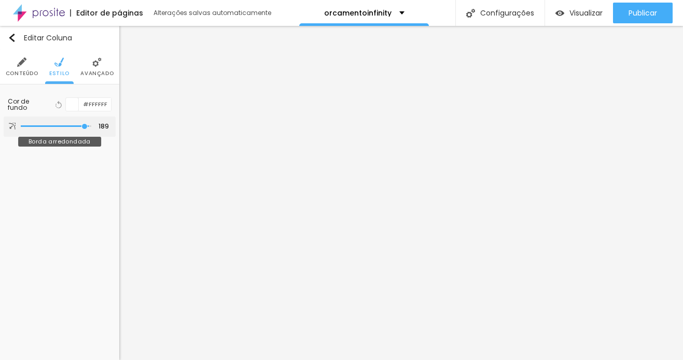
type input "192"
type input "194"
type input "195"
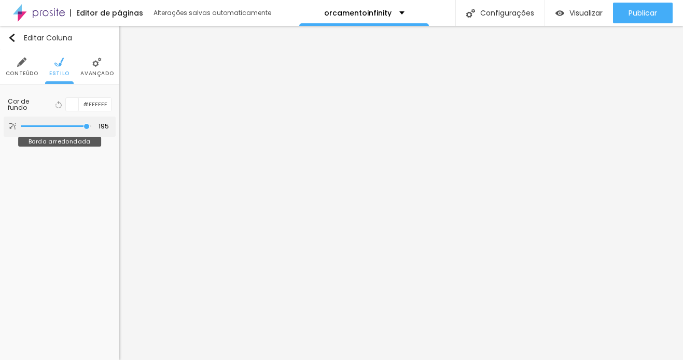
type input "196"
type input "200"
type input "62"
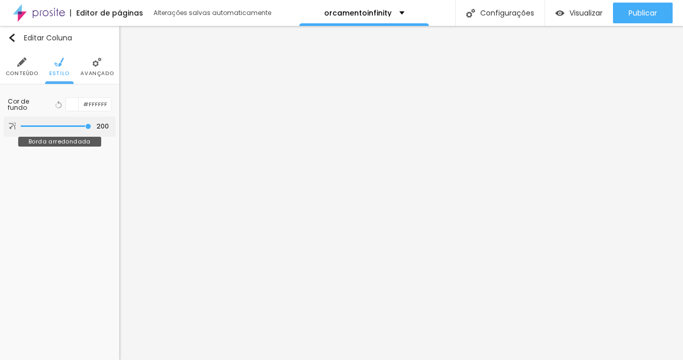
type input "62"
type input "0"
drag, startPoint x: 20, startPoint y: 126, endPoint x: -49, endPoint y: 104, distance: 72.8
click at [21, 124] on input "range" at bounding box center [56, 126] width 70 height 5
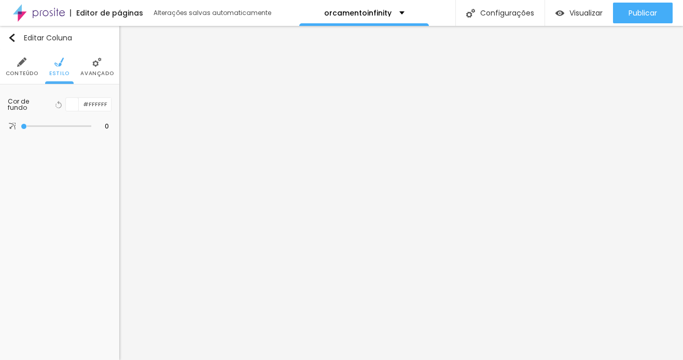
click at [95, 62] on img at bounding box center [96, 62] width 9 height 9
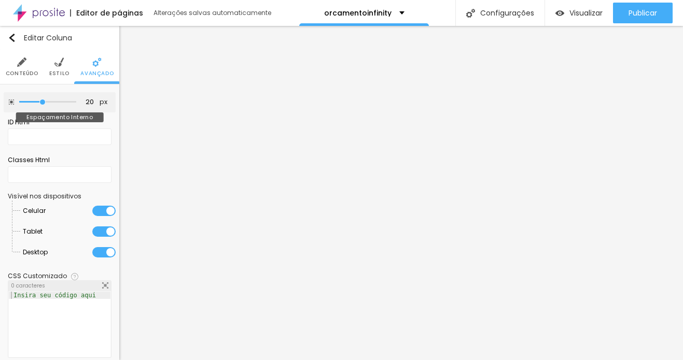
type input "10"
type input "0"
type input "5"
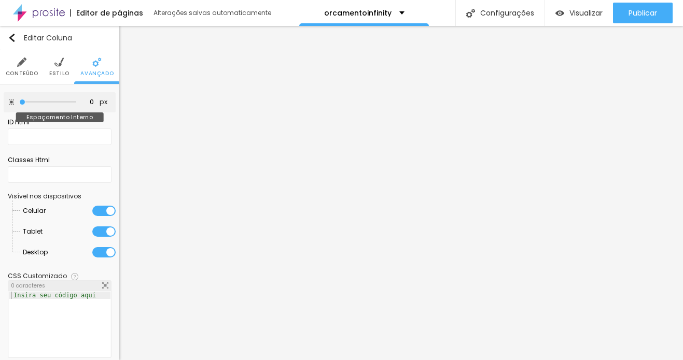
type input "5"
type input "50"
type input "35"
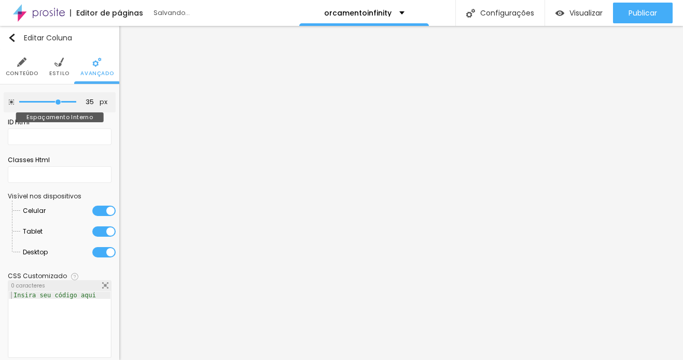
type input "0"
drag, startPoint x: 38, startPoint y: 103, endPoint x: -34, endPoint y: 101, distance: 72.1
click at [0, 101] on html "Editor de páginas Alterações salvas automaticamente orcamentoinfinity Configura…" at bounding box center [341, 180] width 683 height 360
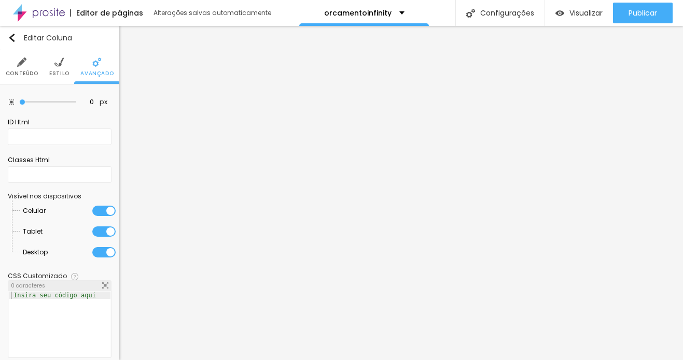
click at [102, 282] on img at bounding box center [105, 285] width 6 height 6
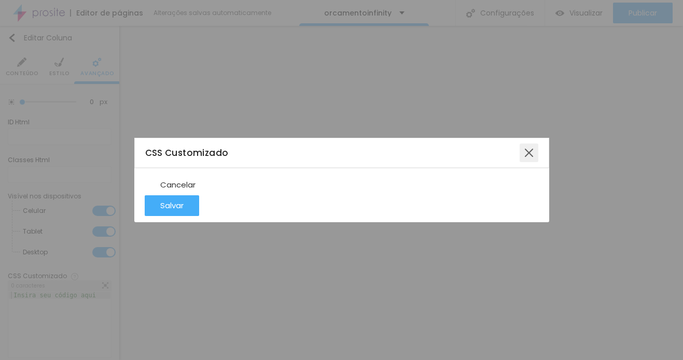
click at [529, 144] on div at bounding box center [528, 153] width 19 height 19
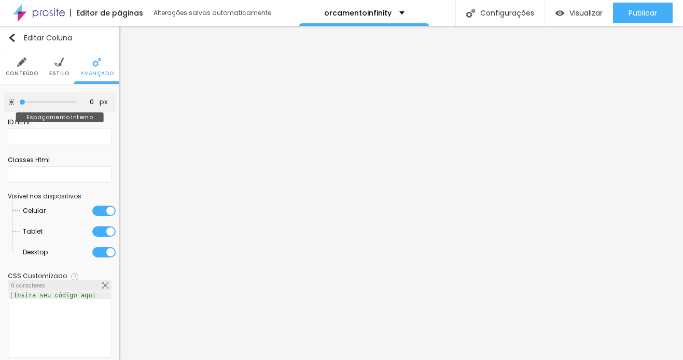
type input "5"
type input "10"
type input "50"
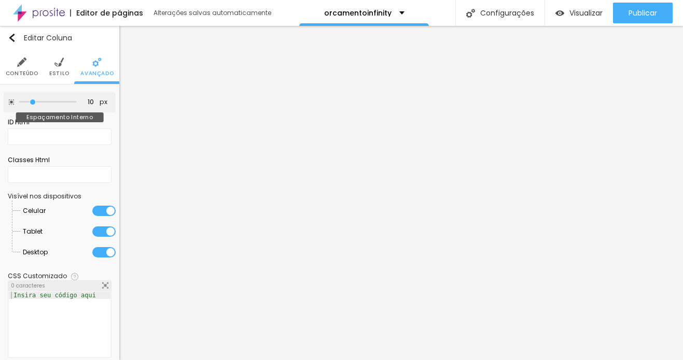
type input "50"
drag, startPoint x: 21, startPoint y: 101, endPoint x: 114, endPoint y: 115, distance: 93.8
type input "50"
click at [76, 105] on input "range" at bounding box center [47, 102] width 57 height 5
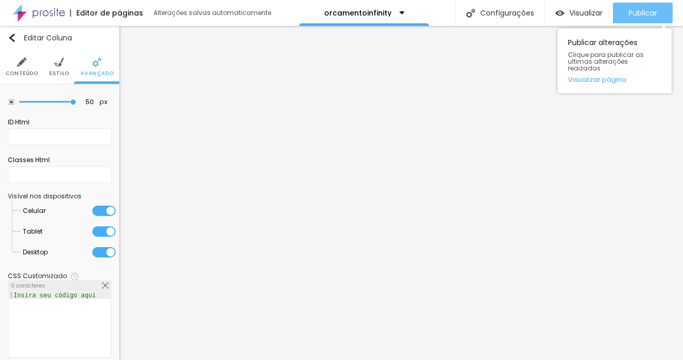
click at [649, 15] on span "Publicar" at bounding box center [642, 13] width 29 height 8
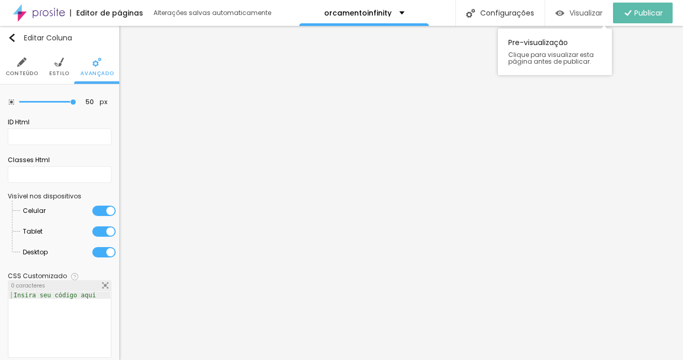
click at [592, 14] on span "Visualizar" at bounding box center [585, 13] width 33 height 8
